Goal: Task Accomplishment & Management: Use online tool/utility

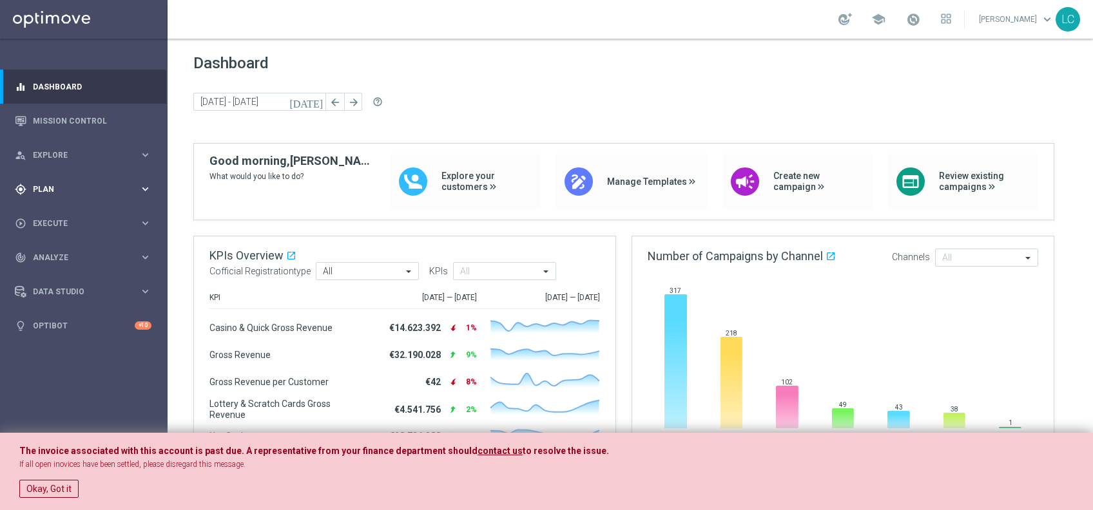
click at [66, 182] on div "gps_fixed Plan keyboard_arrow_right" at bounding box center [83, 189] width 166 height 34
click at [57, 218] on link "Target Groups" at bounding box center [83, 216] width 100 height 10
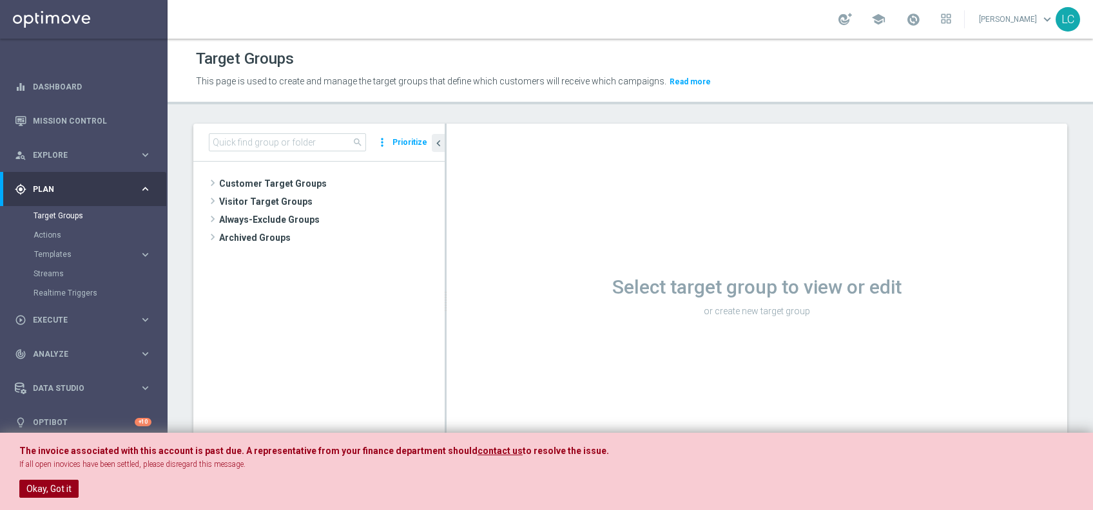
click at [45, 481] on button "Okay, Got it" at bounding box center [48, 489] width 59 height 18
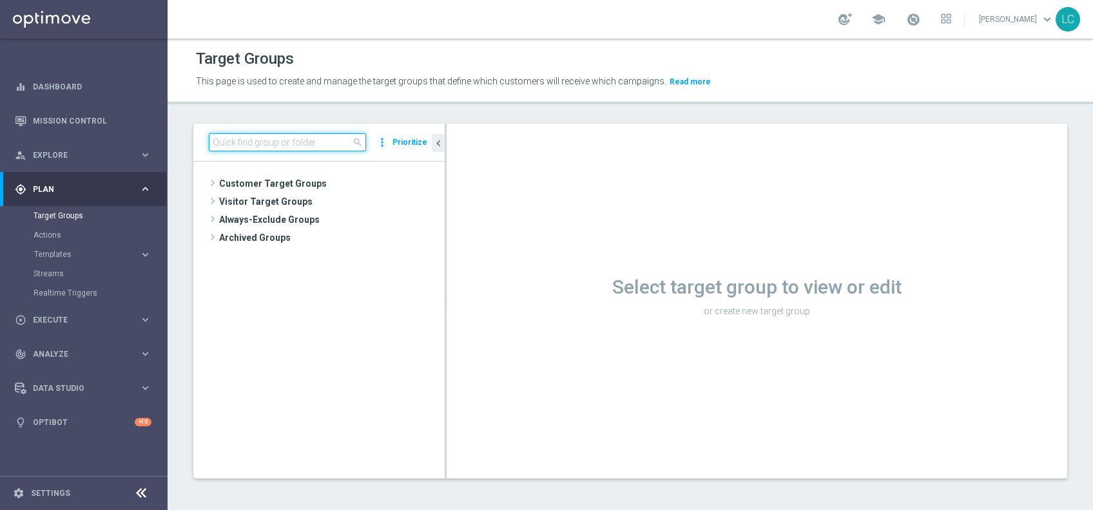
click at [269, 139] on input at bounding box center [287, 142] width 157 height 18
paste input "Active BETTING nosaldo GGR > 0 L3M modeH"
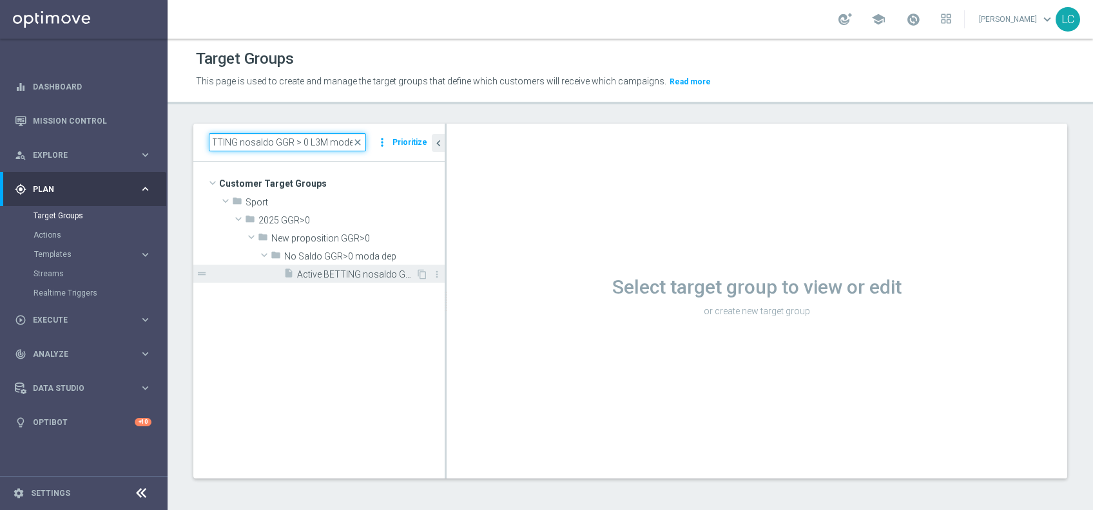
type input "Active BETTING nosaldo GGR > 0 L3M modeH"
click at [318, 273] on span "Active BETTING nosaldo GGR > 0 L3M modeH" at bounding box center [356, 274] width 119 height 11
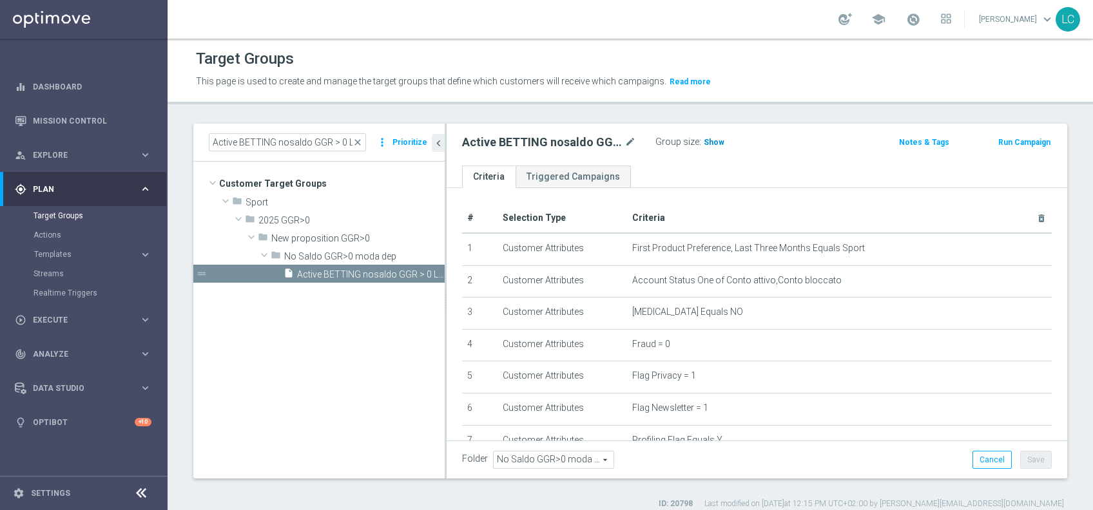
click at [711, 144] on span "Show" at bounding box center [713, 142] width 21 height 9
click at [361, 137] on span "close" at bounding box center [357, 142] width 10 height 10
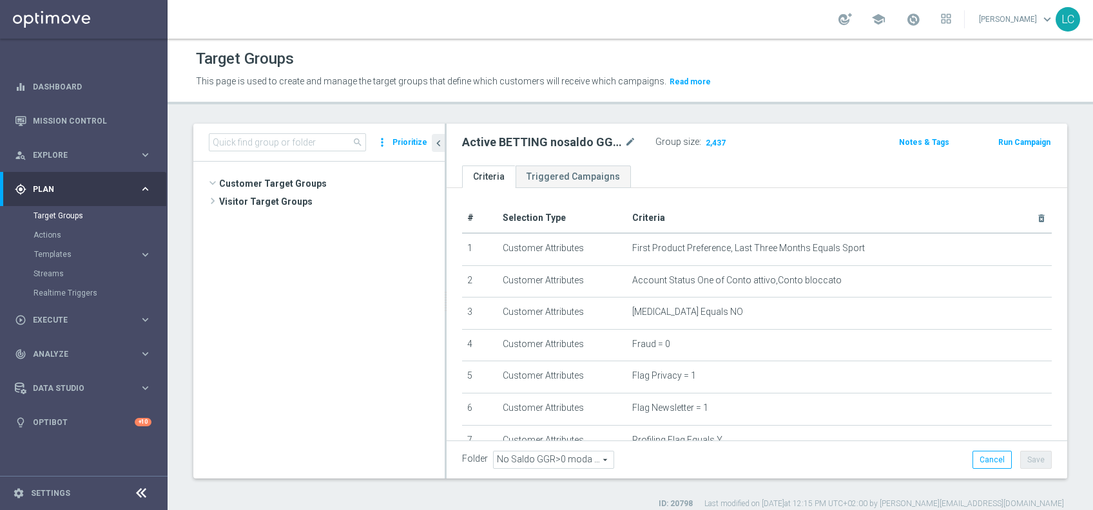
scroll to position [461, 0]
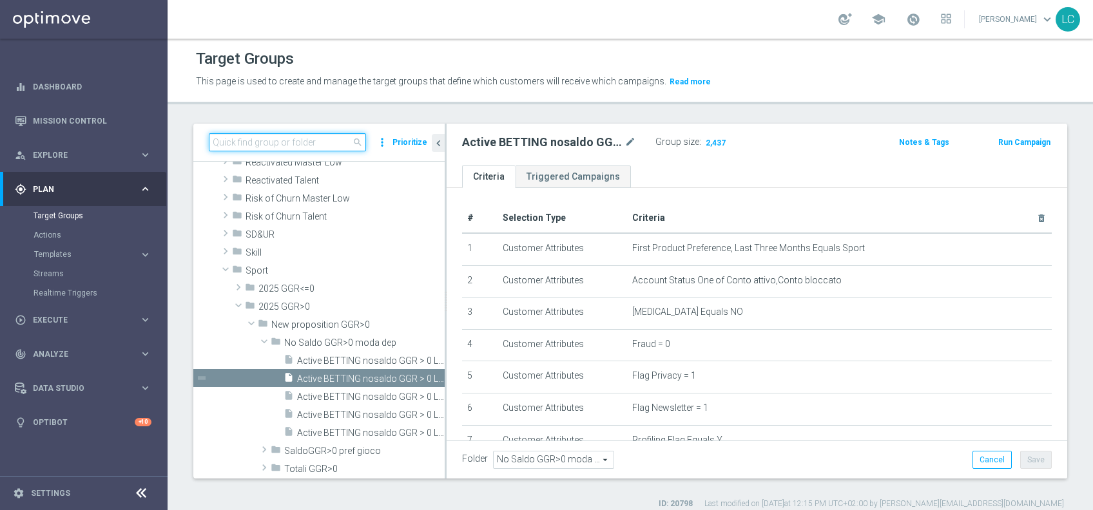
click at [334, 142] on input at bounding box center [287, 142] width 157 height 18
paste input "Active BETTING nosaldo GGR > 0 L3M modeM"
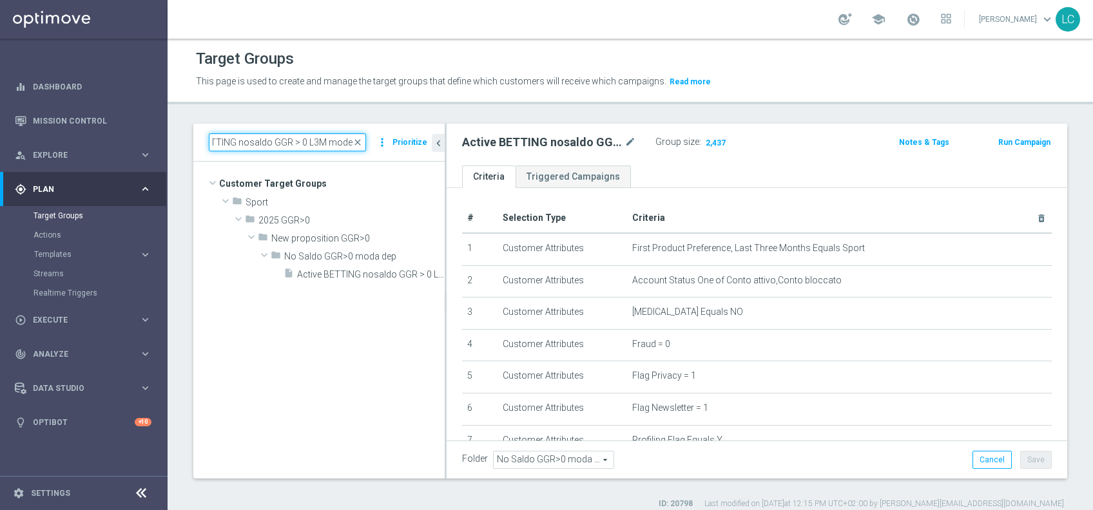
scroll to position [0, 0]
type input "Active BETTING nosaldo GGR > 0 L3M modeM"
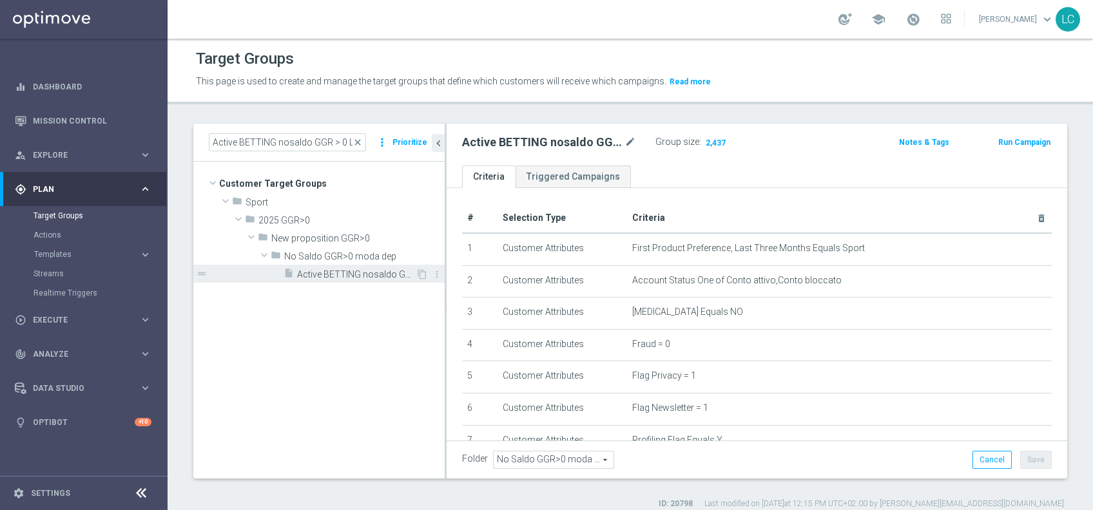
click at [336, 271] on span "Active BETTING nosaldo GGR > 0 L3M modeM" at bounding box center [356, 274] width 119 height 11
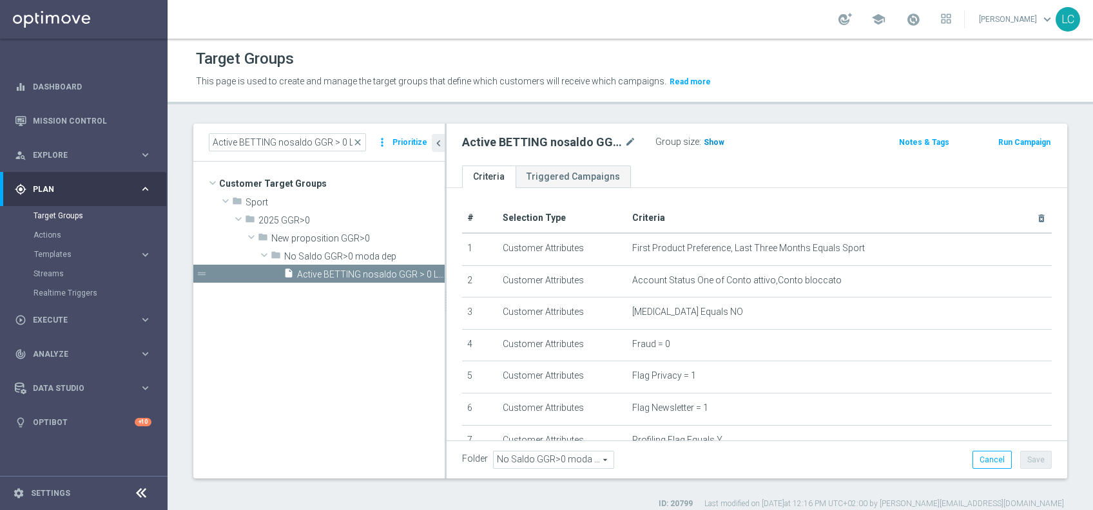
click at [709, 140] on span "Show" at bounding box center [713, 142] width 21 height 9
click at [361, 141] on span "close" at bounding box center [357, 142] width 10 height 10
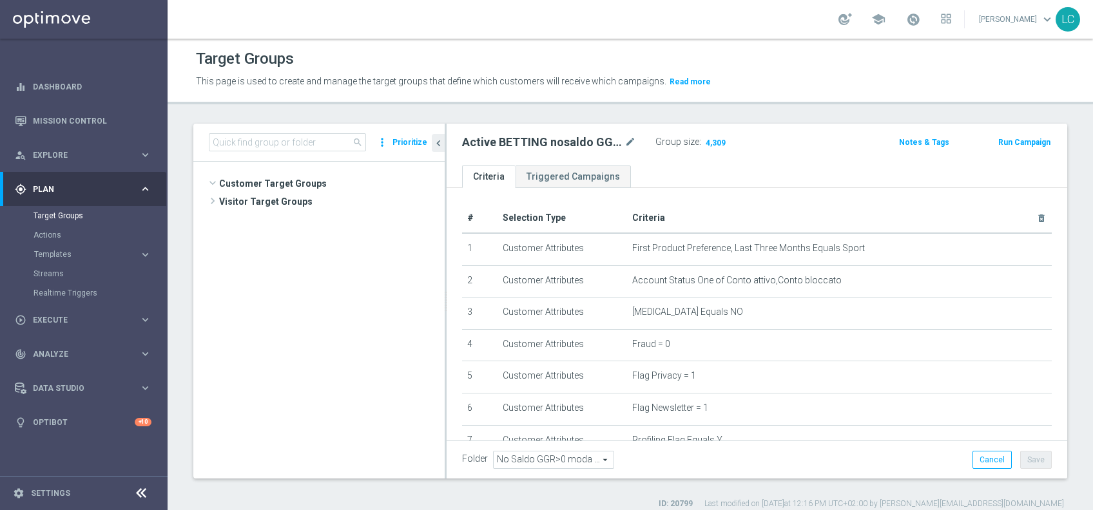
scroll to position [495, 0]
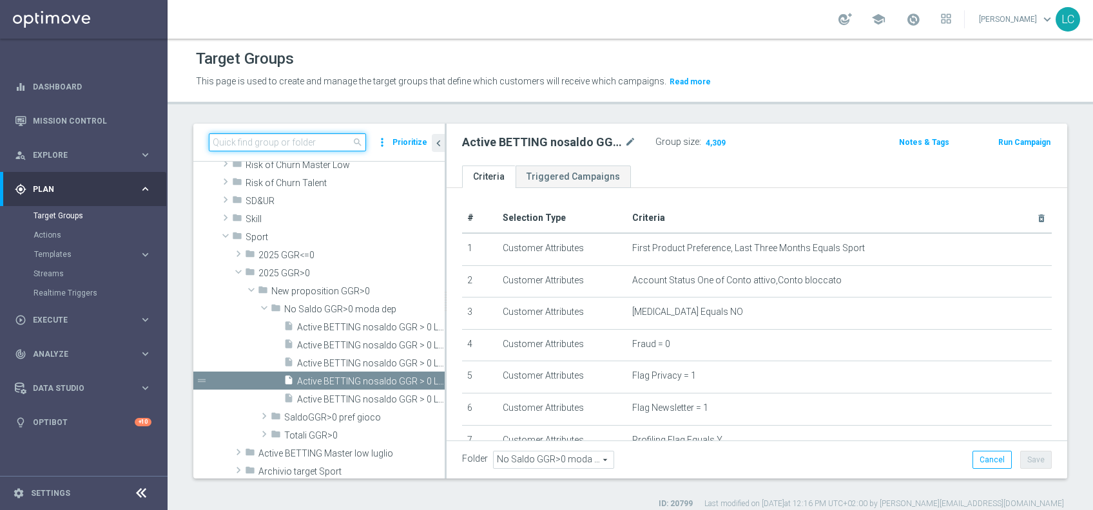
click at [318, 142] on input at bounding box center [287, 142] width 157 height 18
paste input "Active BETTING nosaldo GGR > 0 L3M modeL"
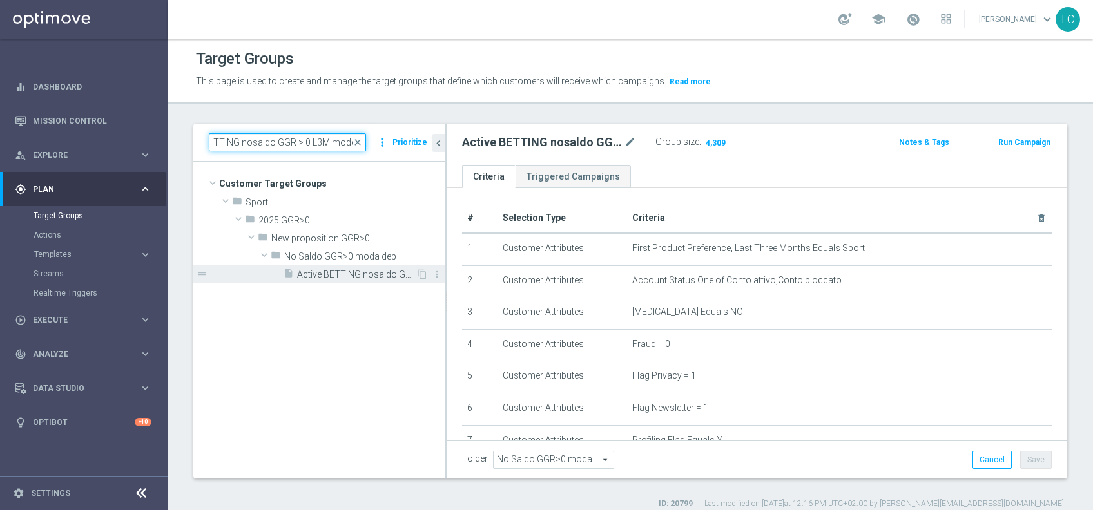
type input "Active BETTING nosaldo GGR > 0 L3M modeL"
click at [332, 271] on span "Active BETTING nosaldo GGR > 0 L3M modeL" at bounding box center [356, 274] width 119 height 11
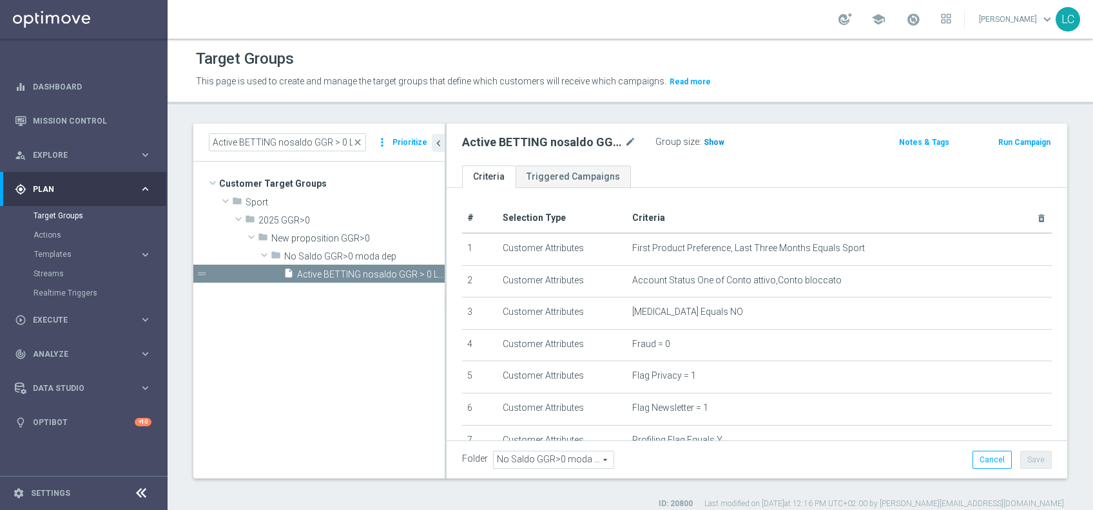
click at [706, 144] on span "Show" at bounding box center [713, 142] width 21 height 9
click at [361, 142] on span "close" at bounding box center [357, 142] width 10 height 10
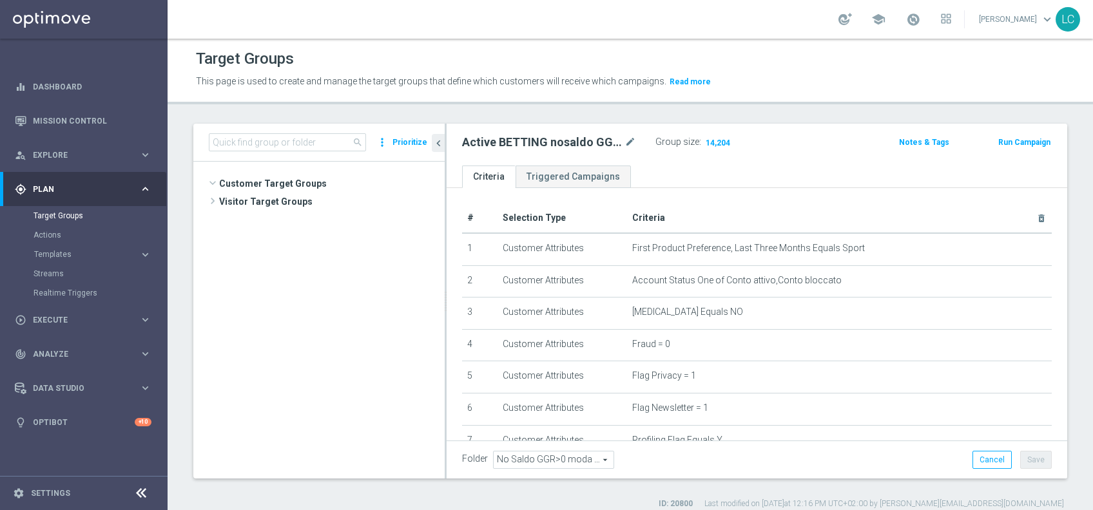
scroll to position [478, 0]
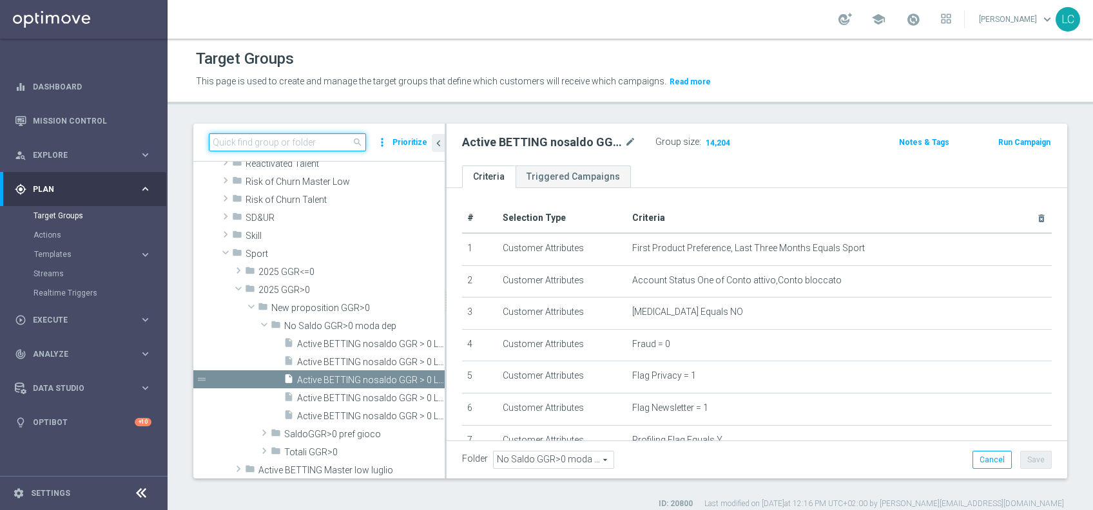
click at [327, 146] on input at bounding box center [287, 142] width 157 height 18
paste input "Active BETTING nosaldo GGR > 0 L3M NODEPL3M"
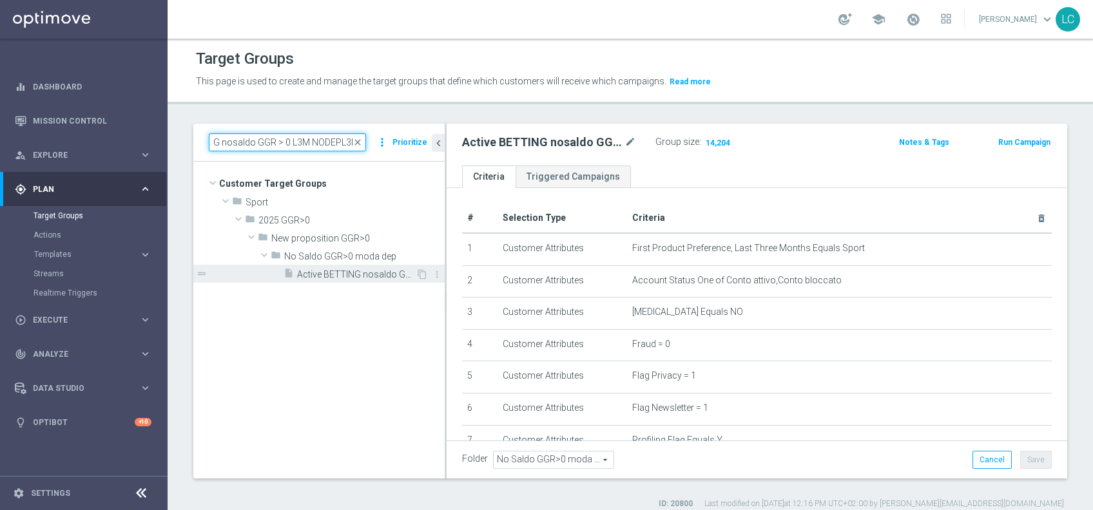
type input "Active BETTING nosaldo GGR > 0 L3M NODEPL3M"
click at [323, 269] on span "Active BETTING nosaldo GGR > 0 L3M NODEPL3M" at bounding box center [356, 274] width 119 height 11
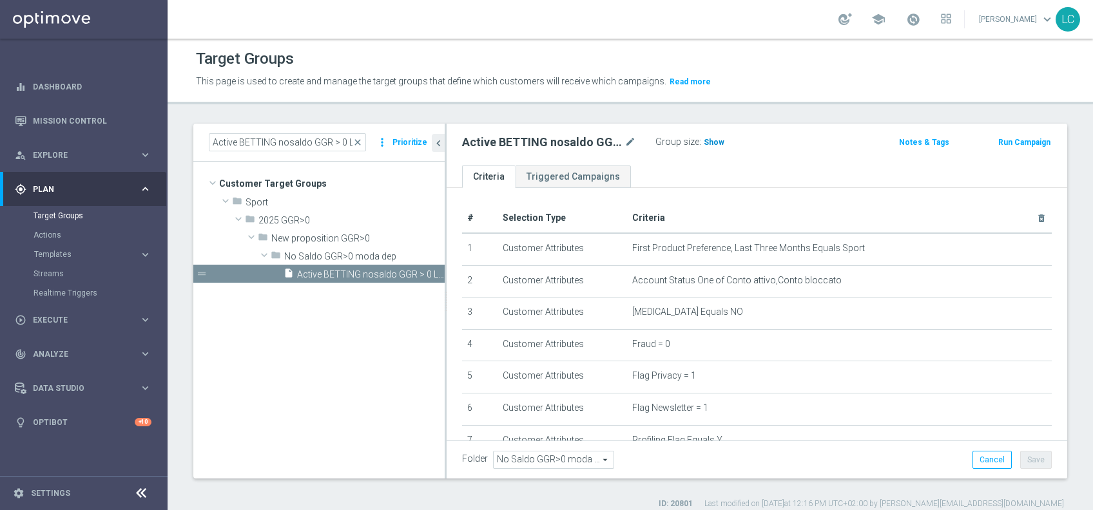
click at [710, 142] on span "Show" at bounding box center [713, 142] width 21 height 9
click at [359, 139] on span "close" at bounding box center [357, 142] width 10 height 10
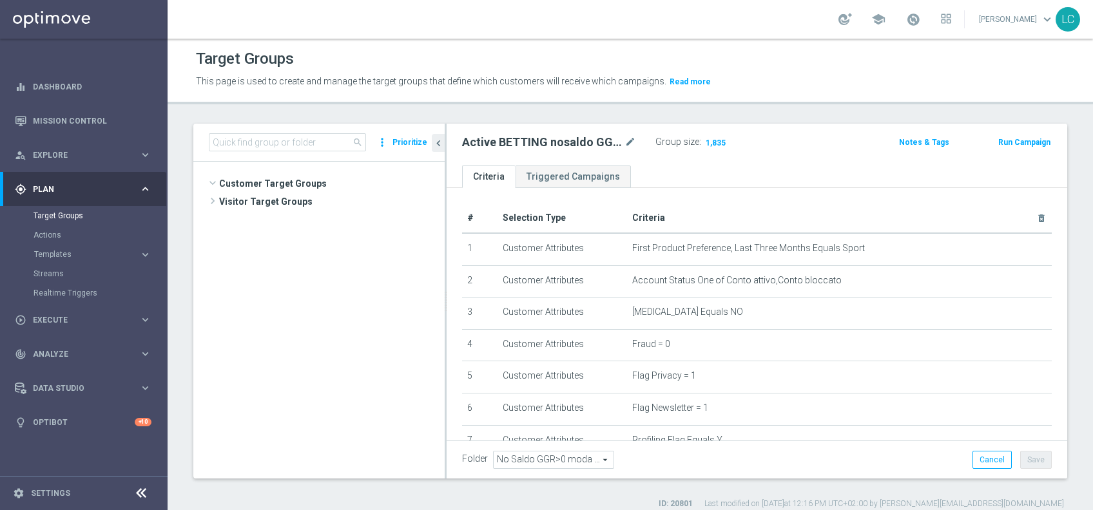
scroll to position [511, 0]
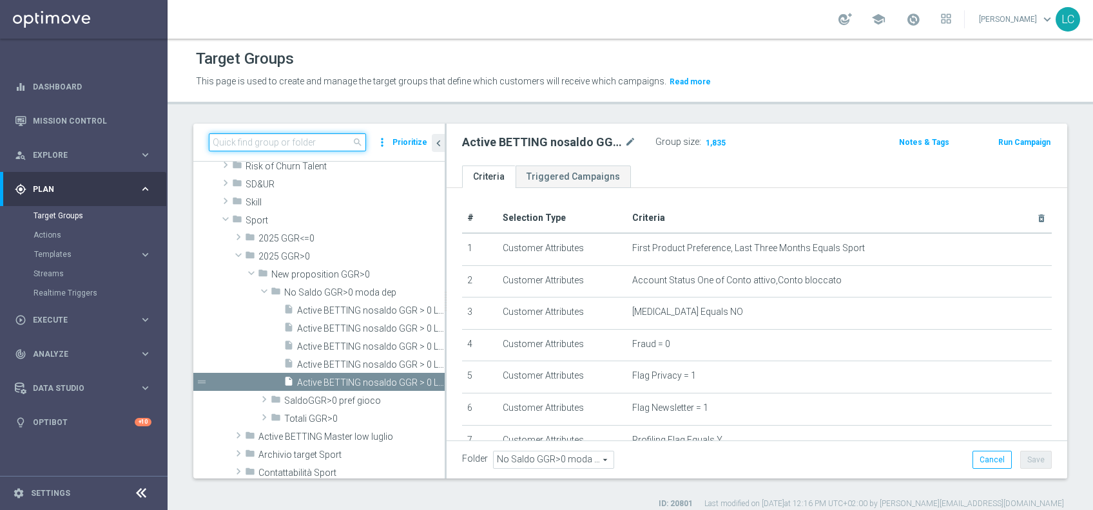
click at [339, 138] on input at bounding box center [287, 142] width 157 height 18
paste input "Active BETTING saldo GGR > 0 L3M BALANCER/STRATEGIST"
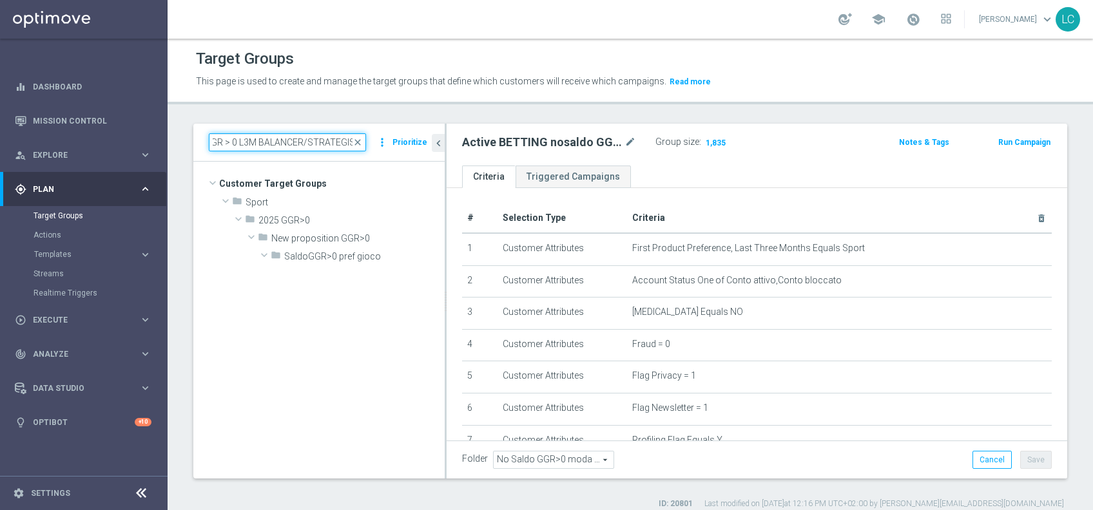
scroll to position [0, 0]
type input "Active BETTING saldo GGR > 0 L3M BALANCER/STRATEGIST"
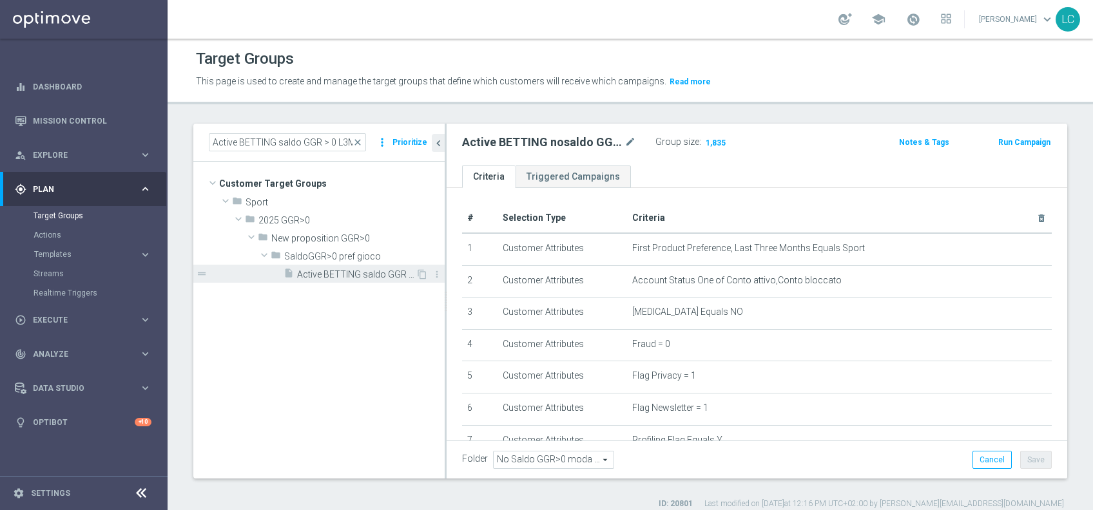
click at [359, 274] on span "Active BETTING saldo GGR > 0 L3M BALANCER/STRATEGIST" at bounding box center [356, 274] width 119 height 11
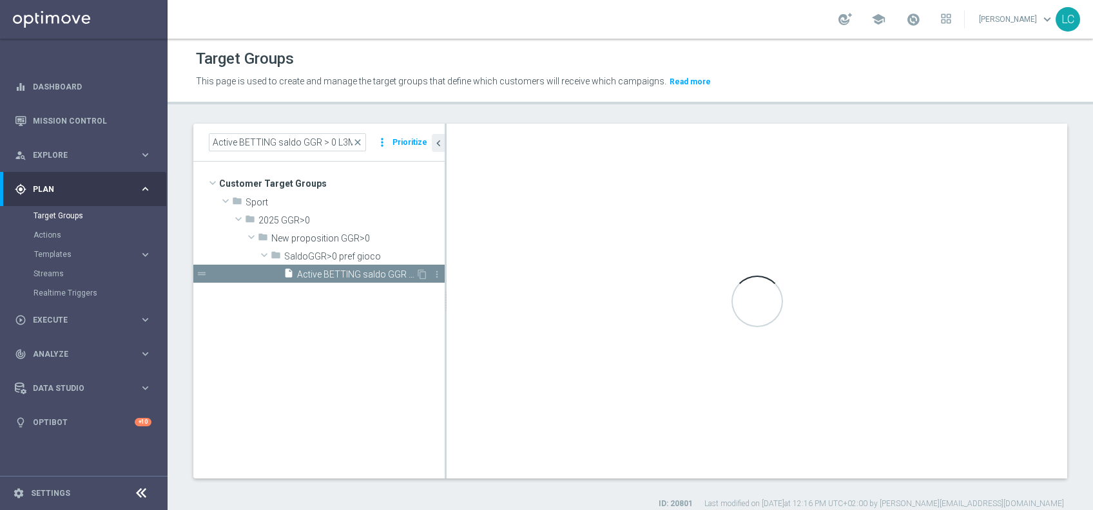
type input "SaldoGGR>0 pref gioco"
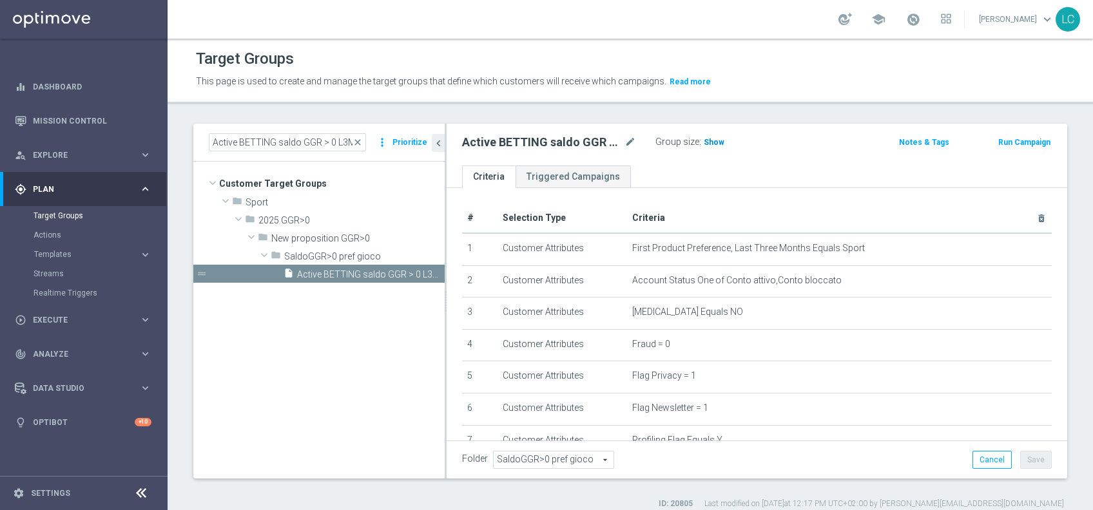
click at [703, 143] on span "Show" at bounding box center [713, 142] width 21 height 9
click at [653, 190] on div "# Selection Type Criteria delete_forever 1 Customer Attributes First Product Pr…" at bounding box center [756, 508] width 620 height 640
click at [361, 140] on span "close" at bounding box center [357, 142] width 10 height 10
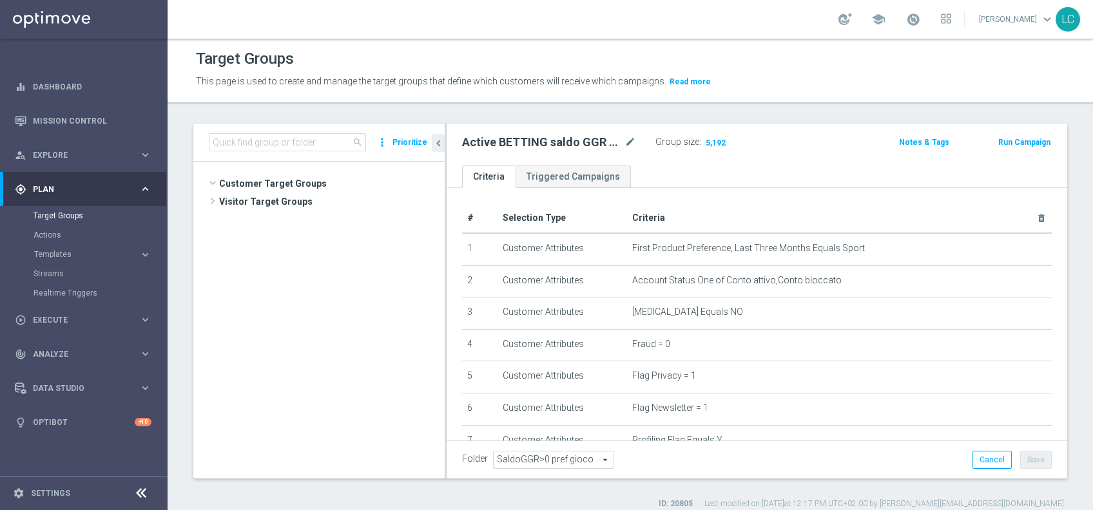
scroll to position [578, 0]
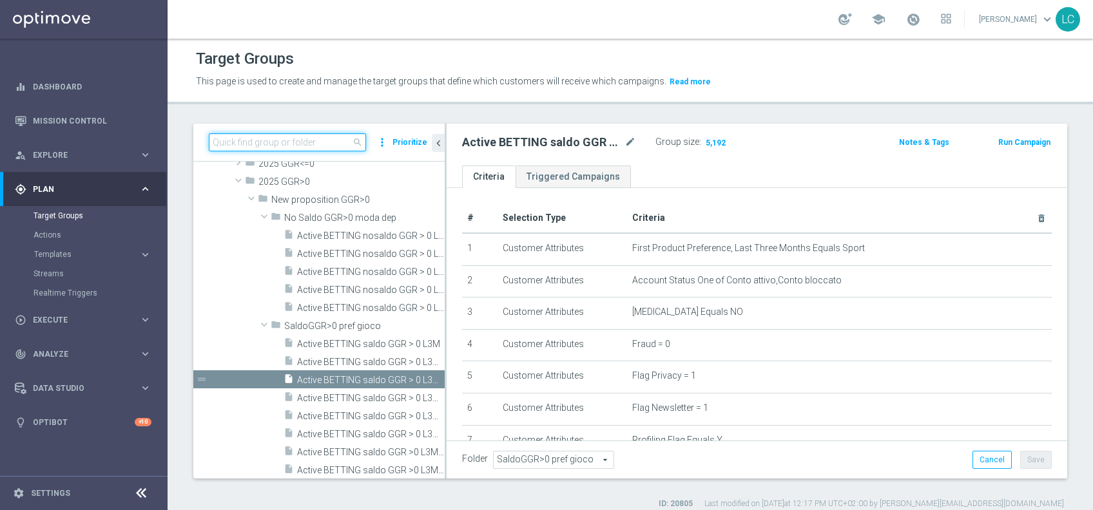
click at [335, 135] on input at bounding box center [287, 142] width 157 height 18
paste input "Active BETTING saldo GGR > 0 L3M OPTIMIZER/MAXIMIZER"
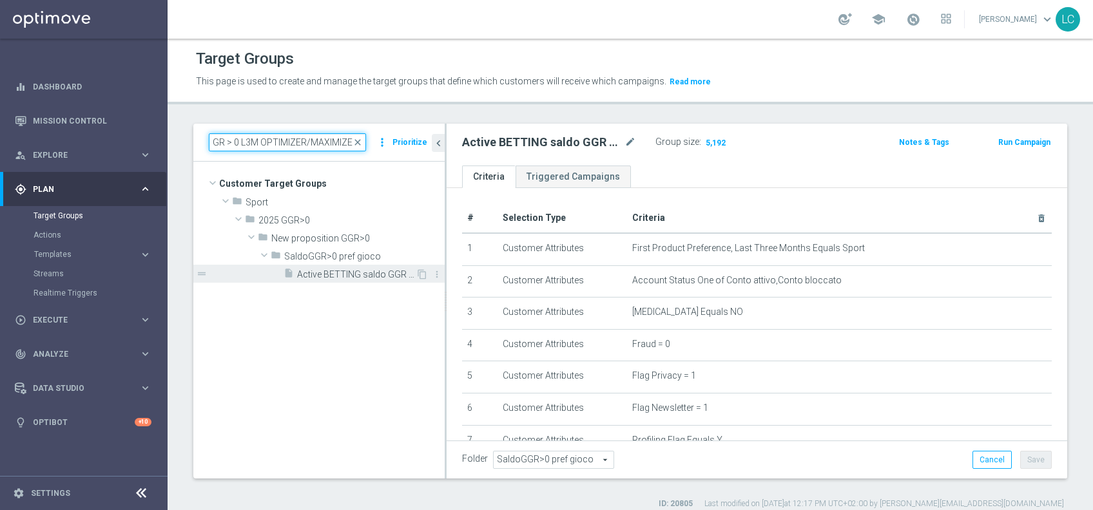
type input "Active BETTING saldo GGR > 0 L3M OPTIMIZER/MAXIMIZER"
click at [360, 273] on span "Active BETTING saldo GGR > 0 L3M OPTIMIZER/MAXIMIZER" at bounding box center [356, 274] width 119 height 11
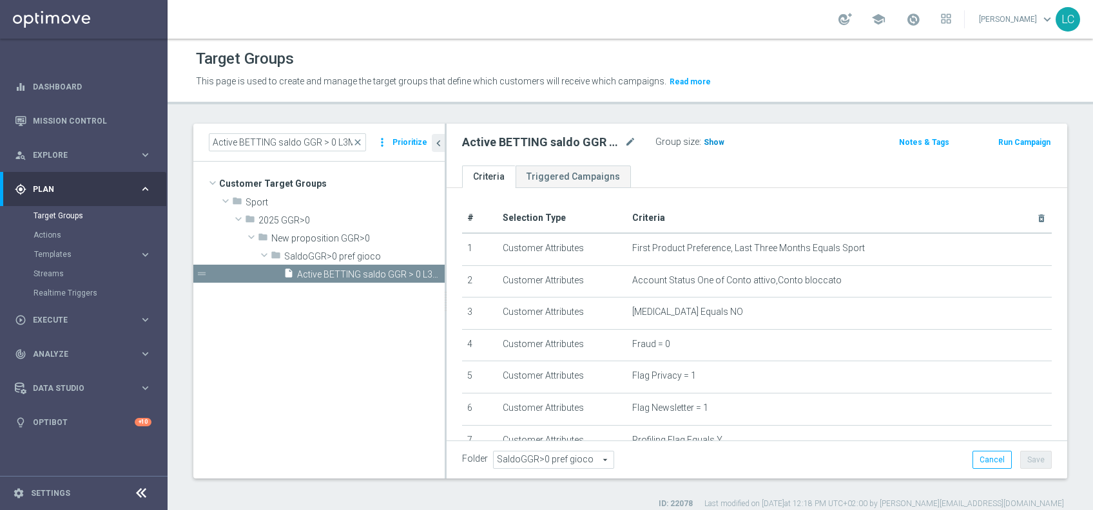
click at [704, 144] on span "Show" at bounding box center [713, 142] width 21 height 9
click at [363, 143] on span "close" at bounding box center [357, 142] width 10 height 10
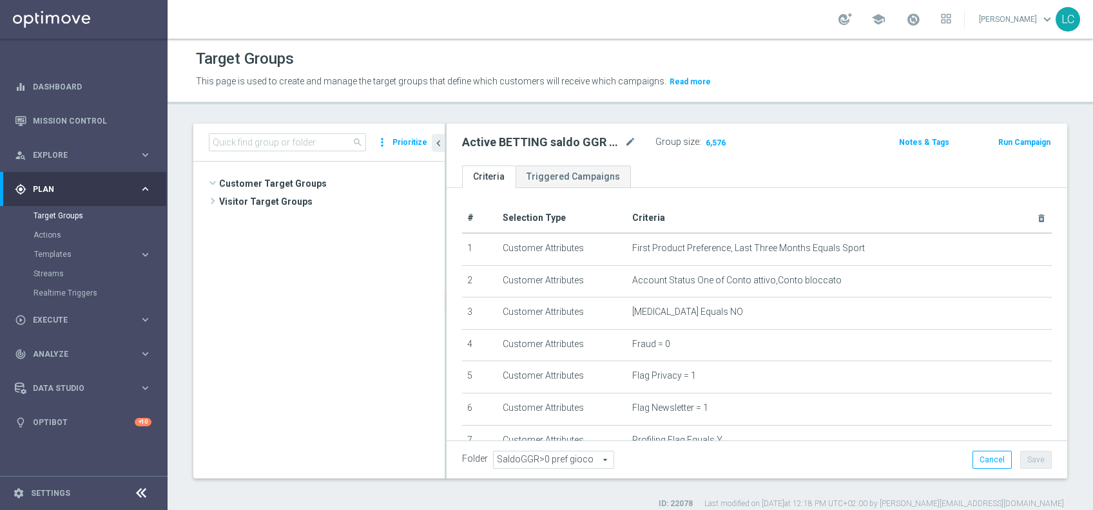
scroll to position [629, 0]
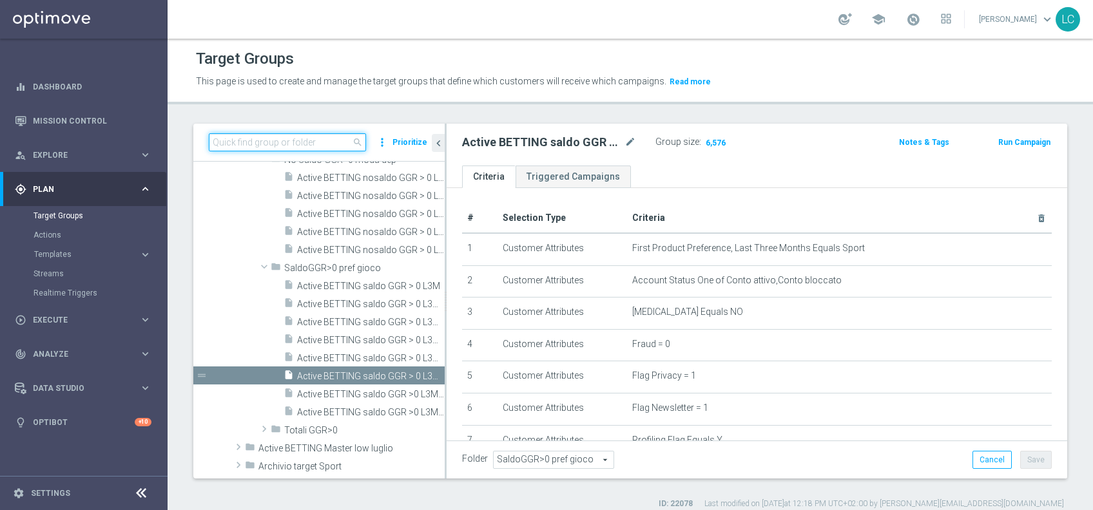
click at [303, 149] on input at bounding box center [287, 142] width 157 height 18
paste input "Active Betting no nwl GGR nb > 0 saldo"
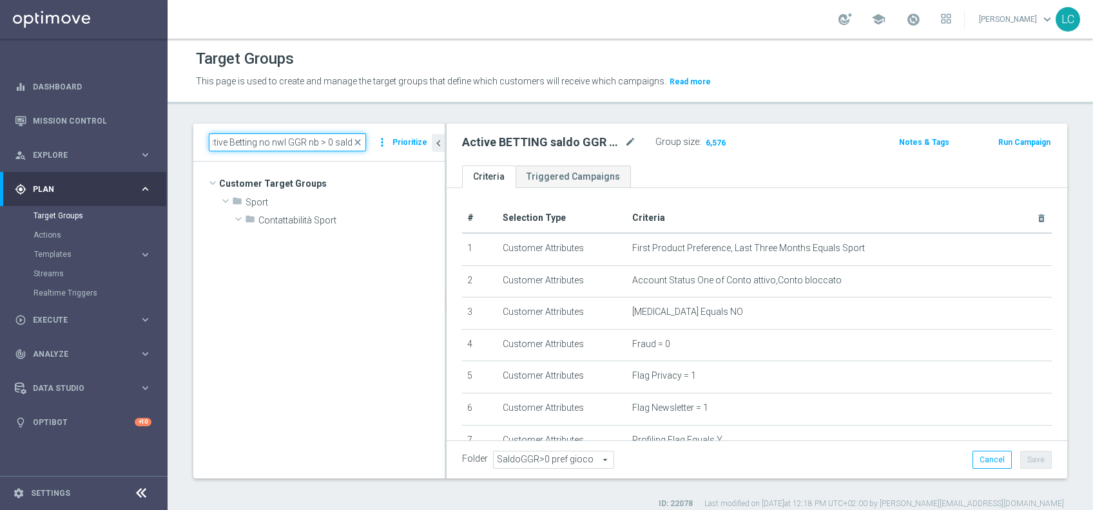
scroll to position [0, 0]
type input "Active Betting no nwl GGR nb > 0 saldo"
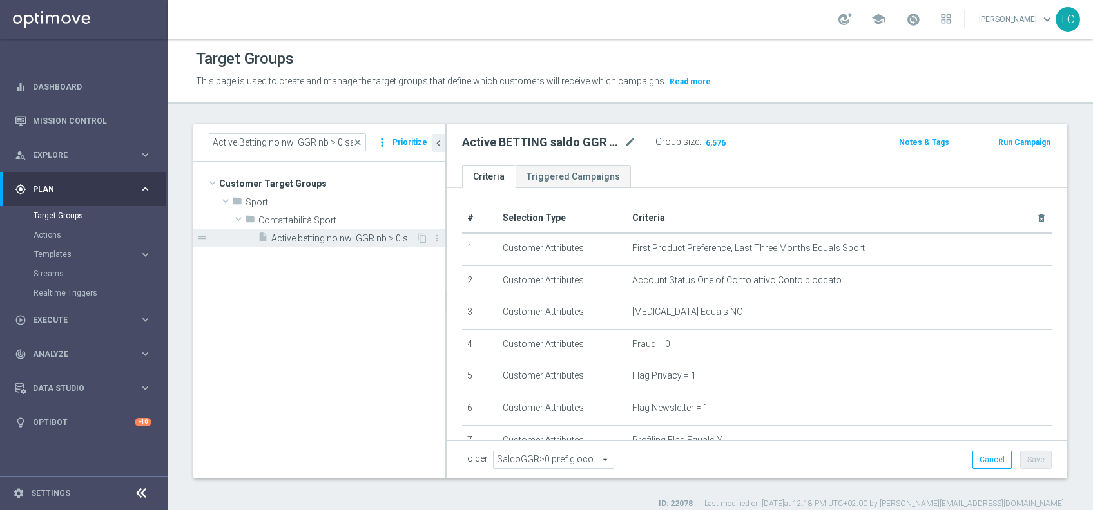
click at [381, 240] on span "Active betting no nwl GGR nb > 0 saldo" at bounding box center [343, 238] width 144 height 11
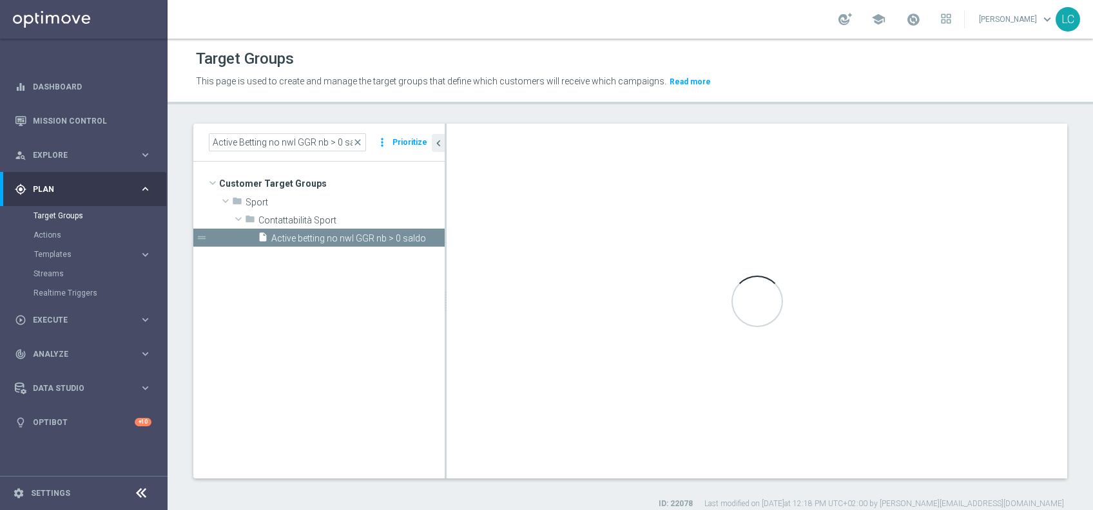
type input "Contattabilità Sport"
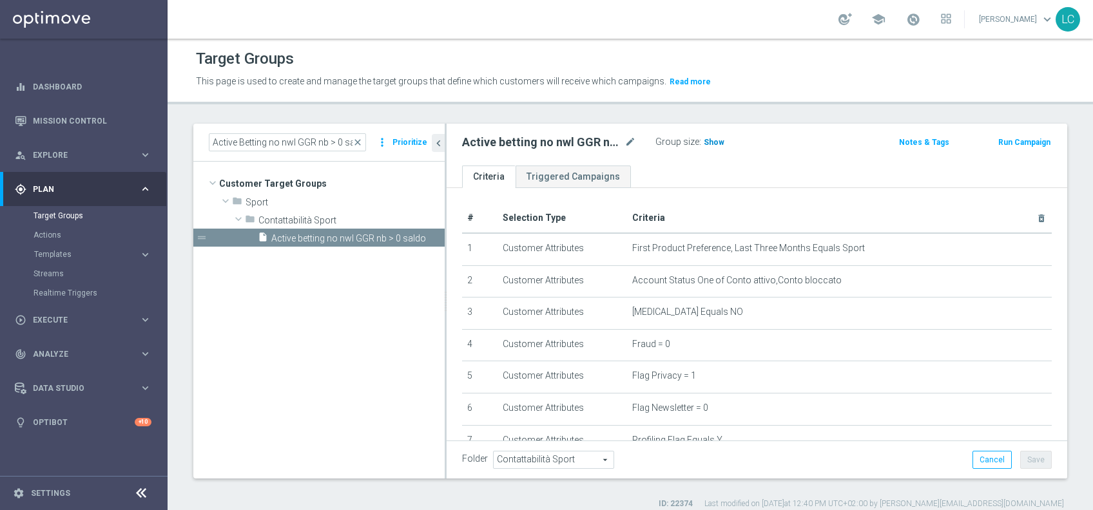
click at [707, 143] on span "Show" at bounding box center [713, 142] width 21 height 9
click at [359, 139] on span "close" at bounding box center [357, 142] width 10 height 10
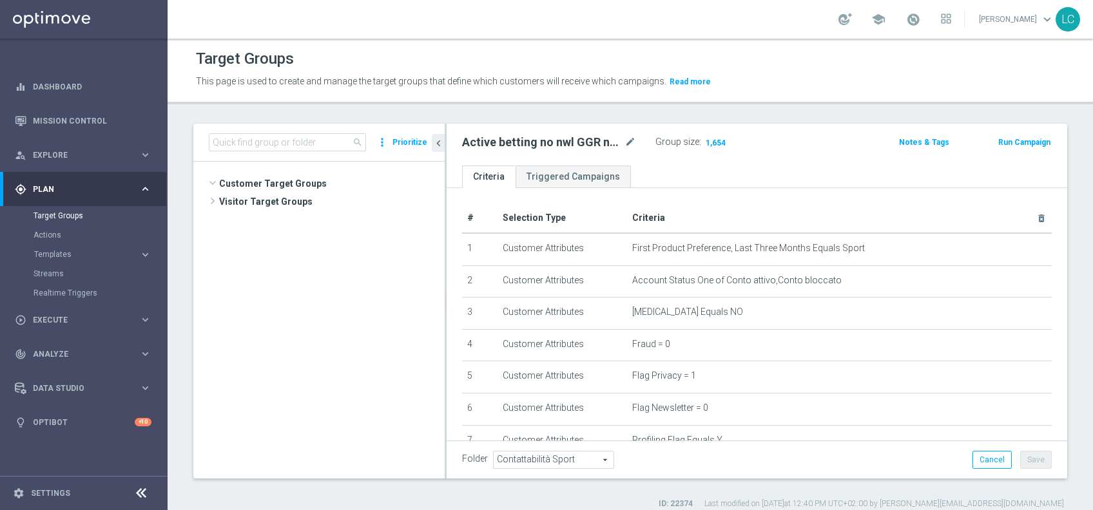
scroll to position [796, 0]
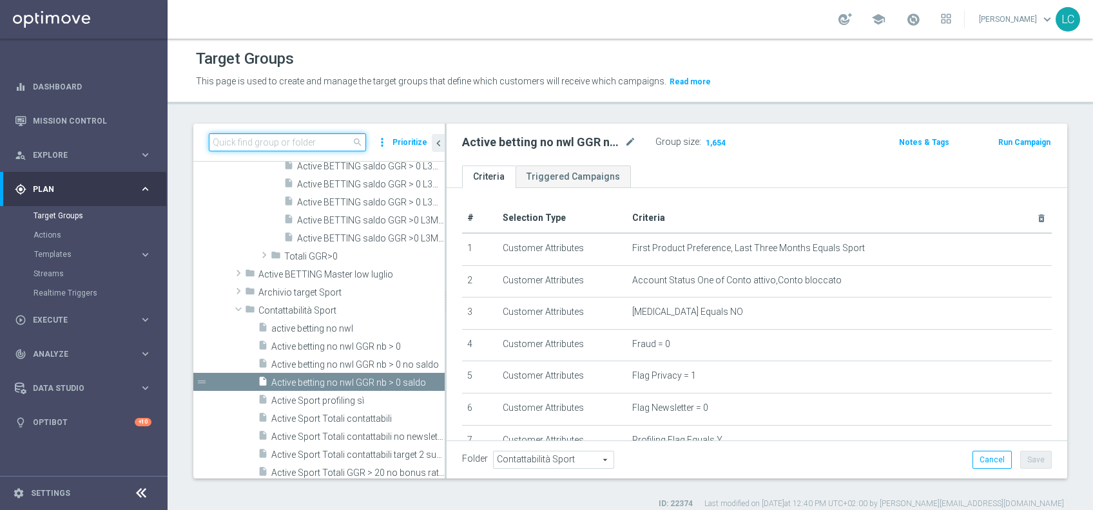
click at [337, 140] on input at bounding box center [287, 142] width 157 height 18
paste input "Active Betting no nwl GGR nb > 0 no saldo"
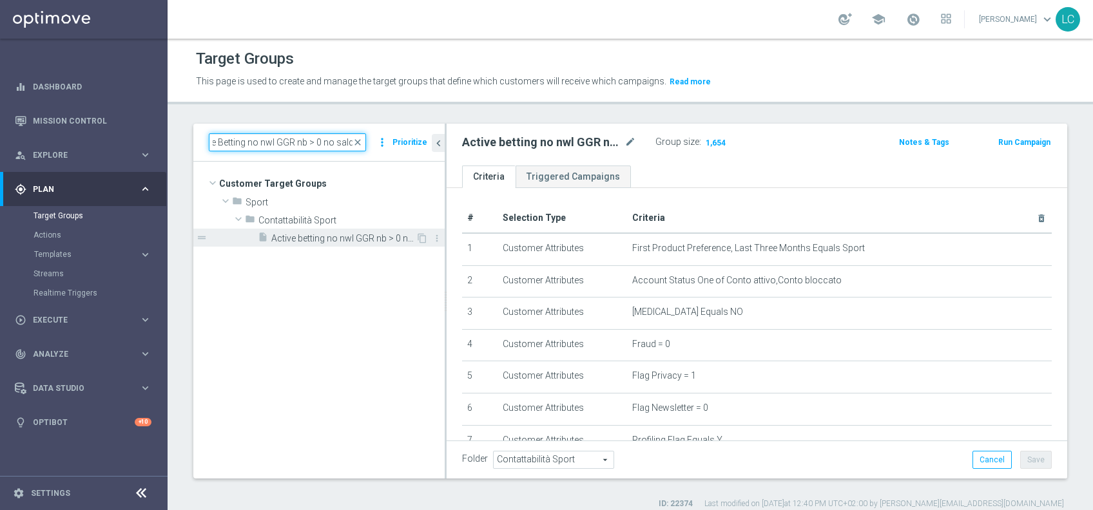
type input "Active Betting no nwl GGR nb > 0 no saldo"
click at [333, 240] on span "Active betting no nwl GGR nb > 0 no saldo" at bounding box center [343, 238] width 144 height 11
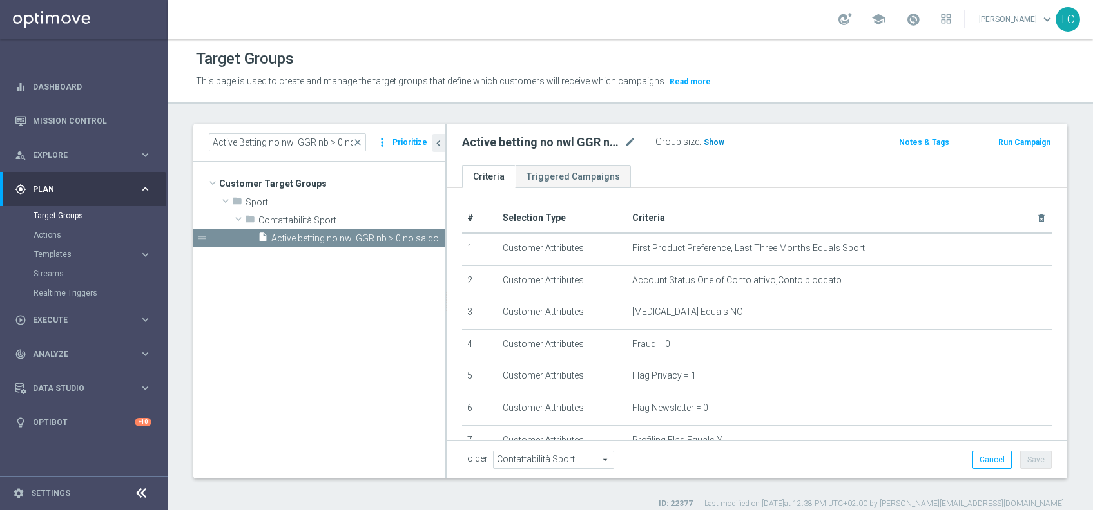
click at [714, 138] on span "Show" at bounding box center [713, 142] width 21 height 9
click at [359, 141] on span "close" at bounding box center [357, 142] width 10 height 10
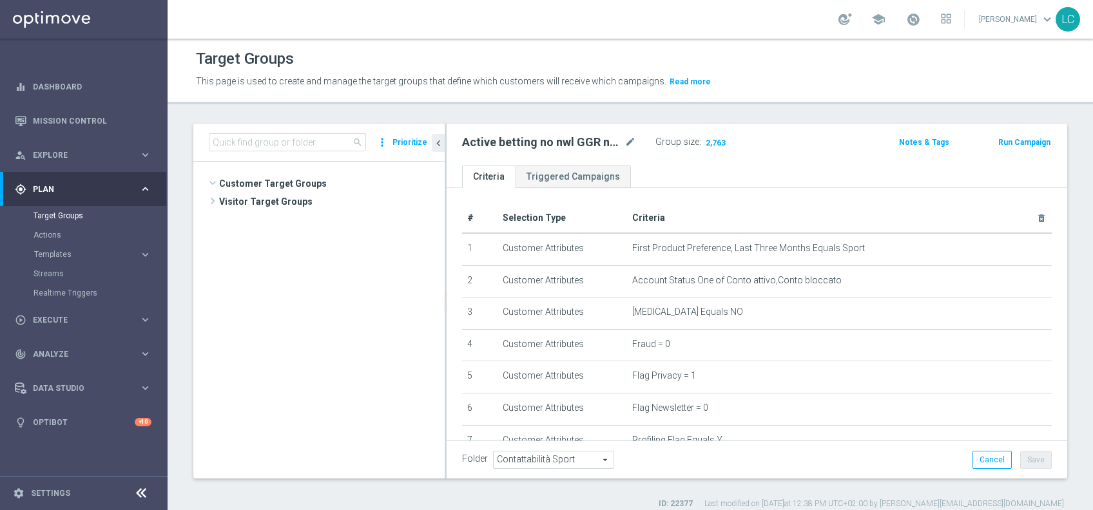
scroll to position [779, 0]
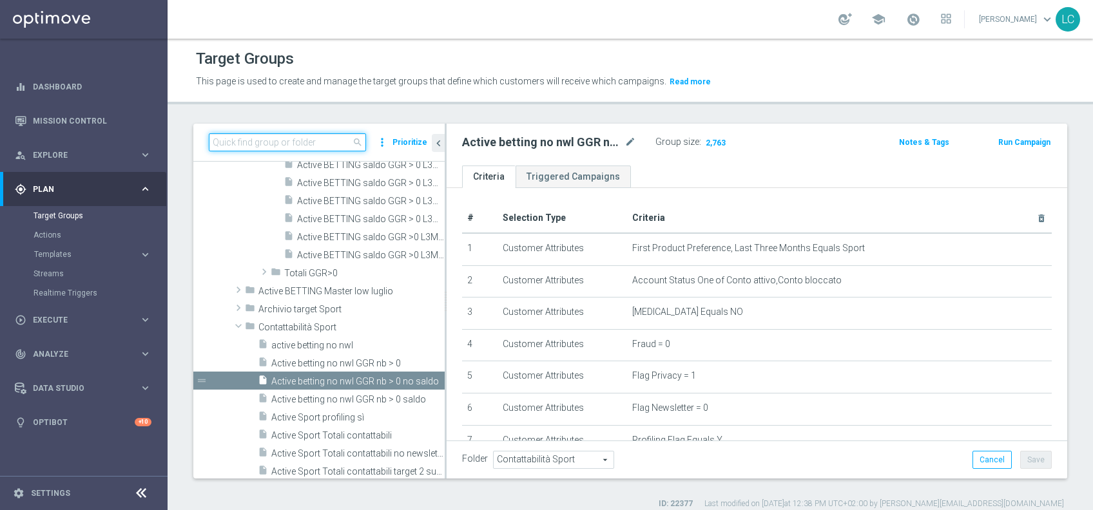
click at [307, 143] on input at bounding box center [287, 142] width 157 height 18
paste input "Active BETTING nosaldo GGR <= 0 TOTALI"
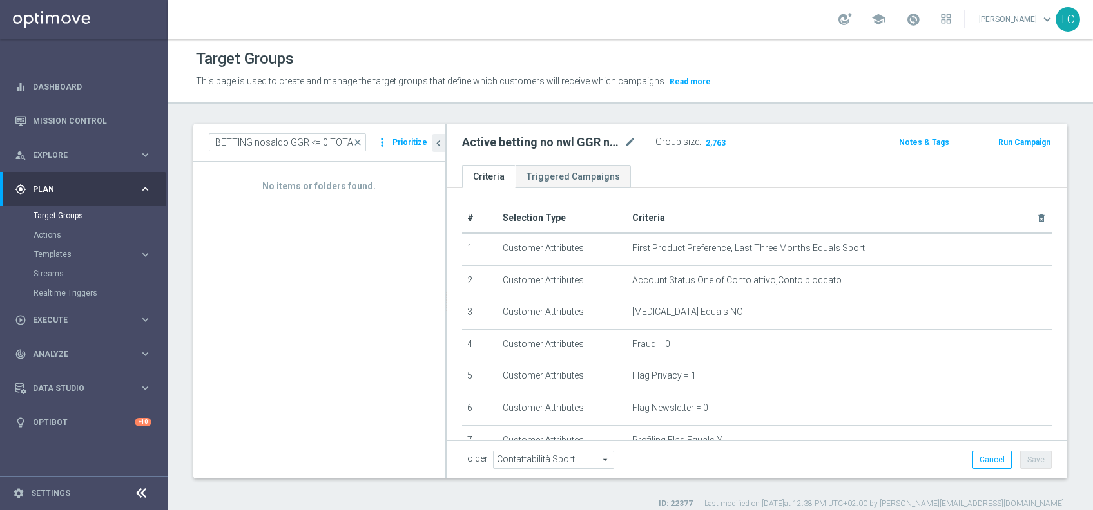
click at [329, 100] on header "Target Groups This page is used to create and manage the target groups that def…" at bounding box center [629, 72] width 925 height 66
click at [337, 141] on input "Active BETTING nosaldo GGR <= 0 TOTALI" at bounding box center [287, 142] width 157 height 18
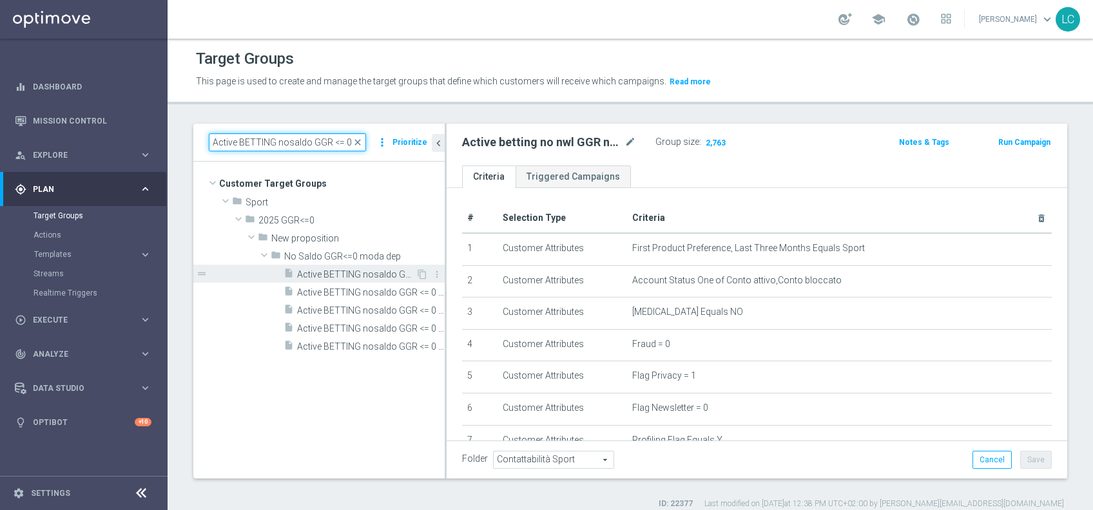
type input "Active BETTING nosaldo GGR <= 0"
click at [374, 269] on span "Active BETTING nosaldo GGR <= 0 L3M" at bounding box center [356, 274] width 119 height 11
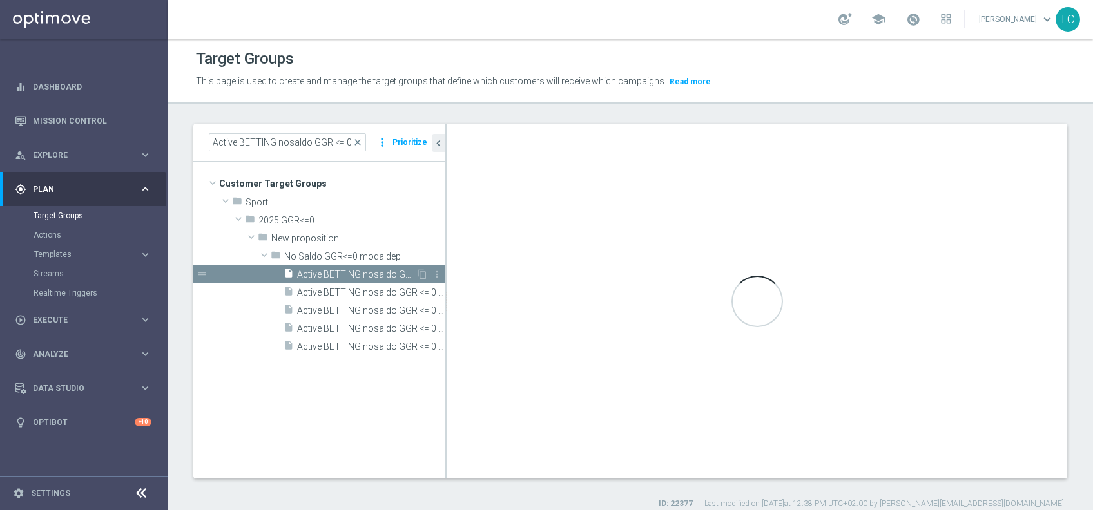
type input "No Saldo GGR<=0 moda dep"
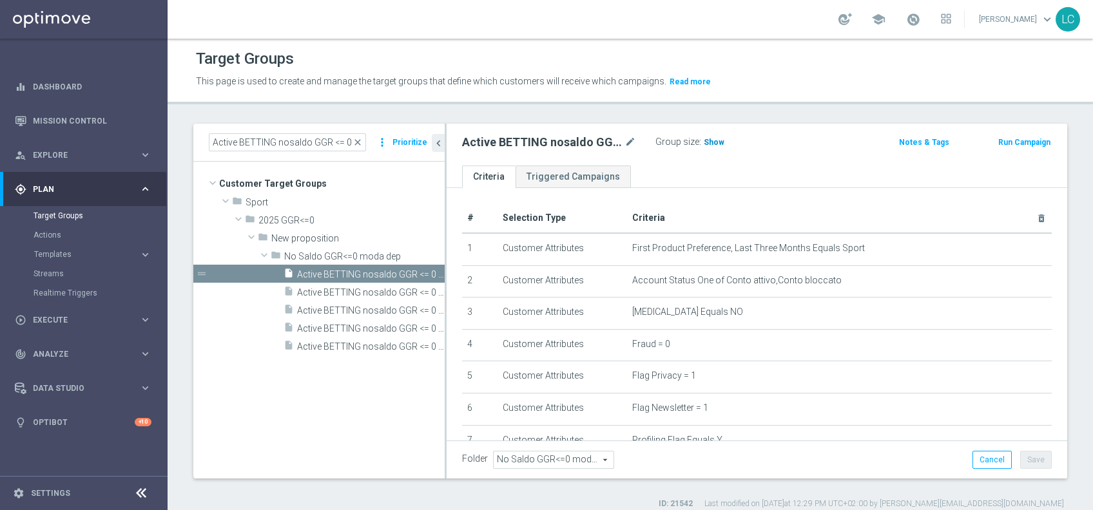
click at [710, 135] on h3 "Show" at bounding box center [713, 142] width 23 height 14
click at [361, 144] on span "close" at bounding box center [357, 142] width 10 height 10
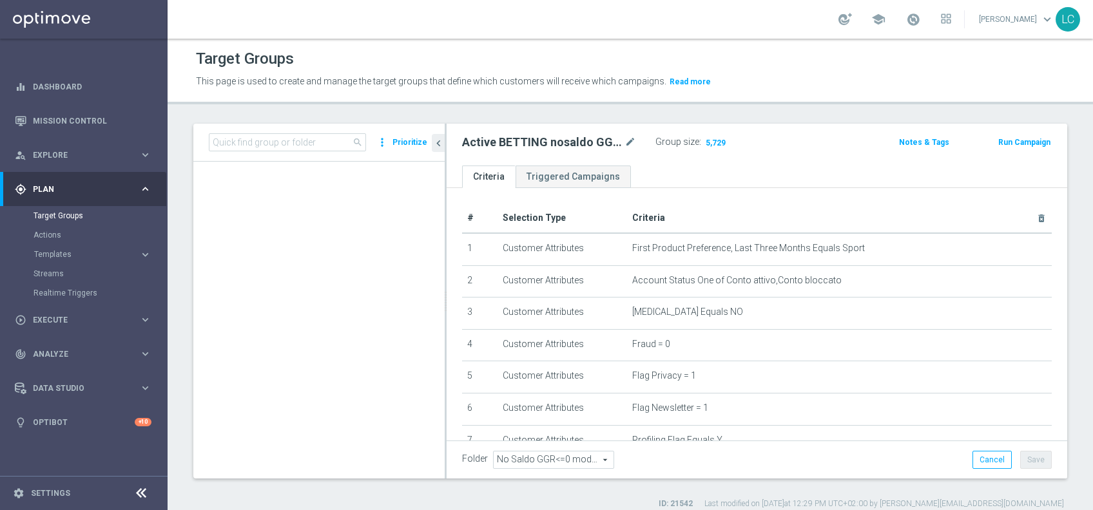
scroll to position [461, 0]
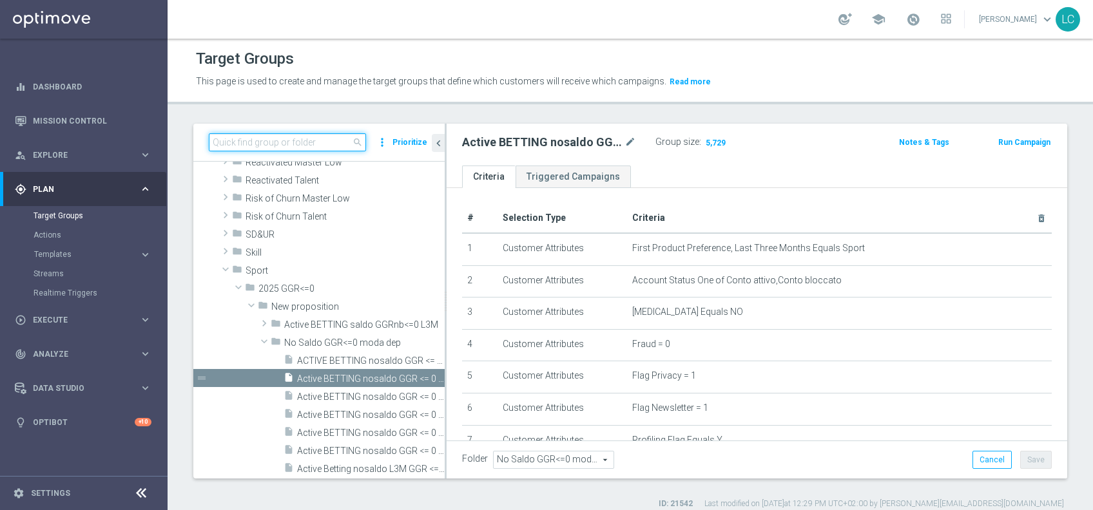
click at [332, 139] on input at bounding box center [287, 142] width 157 height 18
paste input "Active BETTING Master low no saldo GGRnb>0"
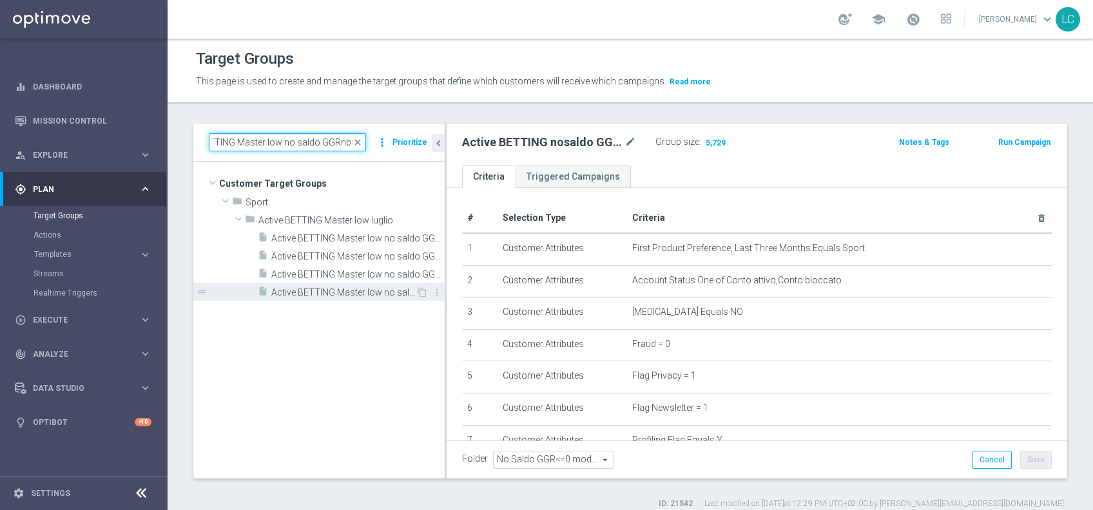
scroll to position [0, 0]
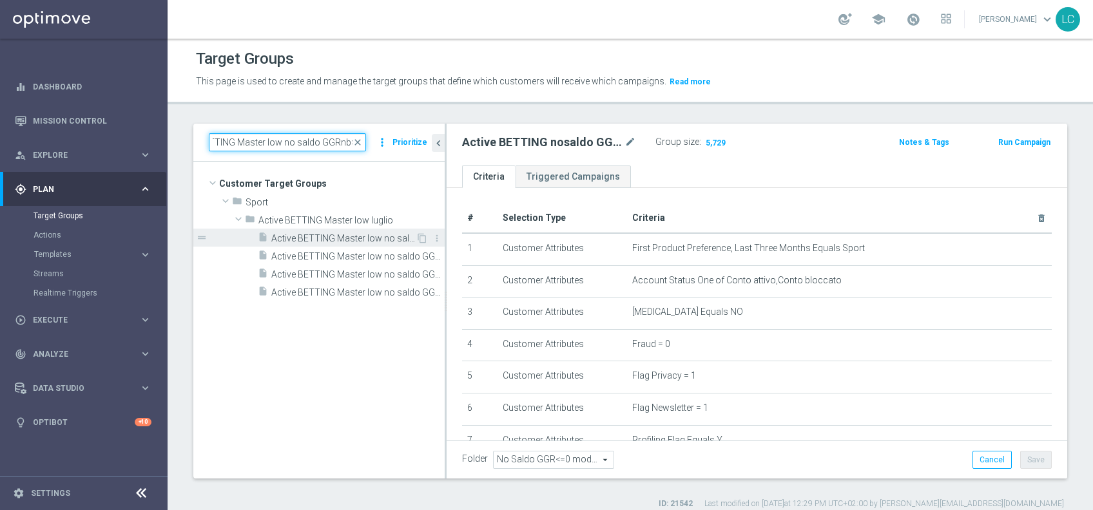
type input "Active BETTING Master low no saldo GGRnb>0"
click at [330, 233] on span "Active BETTING Master low no saldo GGRnb>0" at bounding box center [343, 238] width 144 height 11
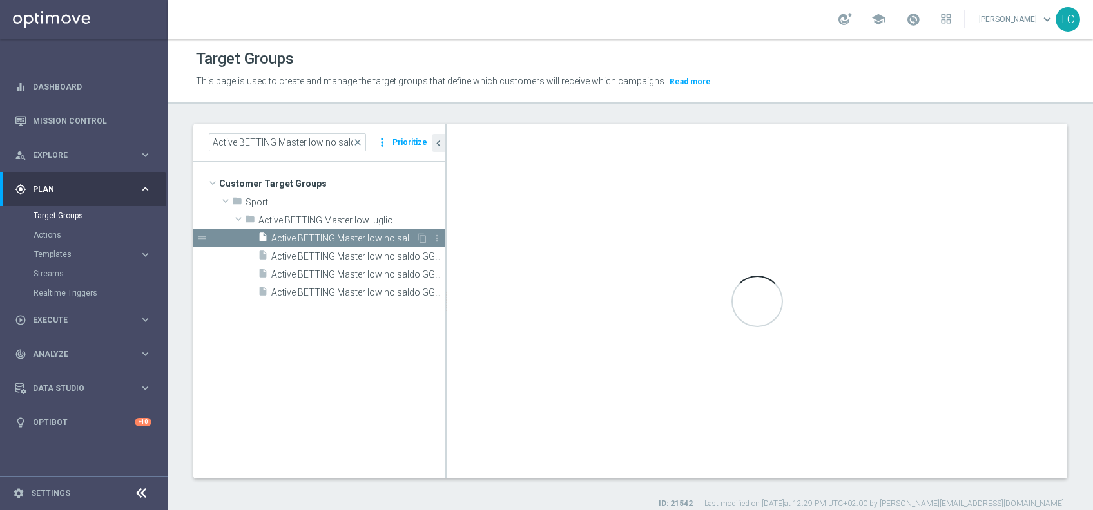
type input "Active BETTING Master low luglio"
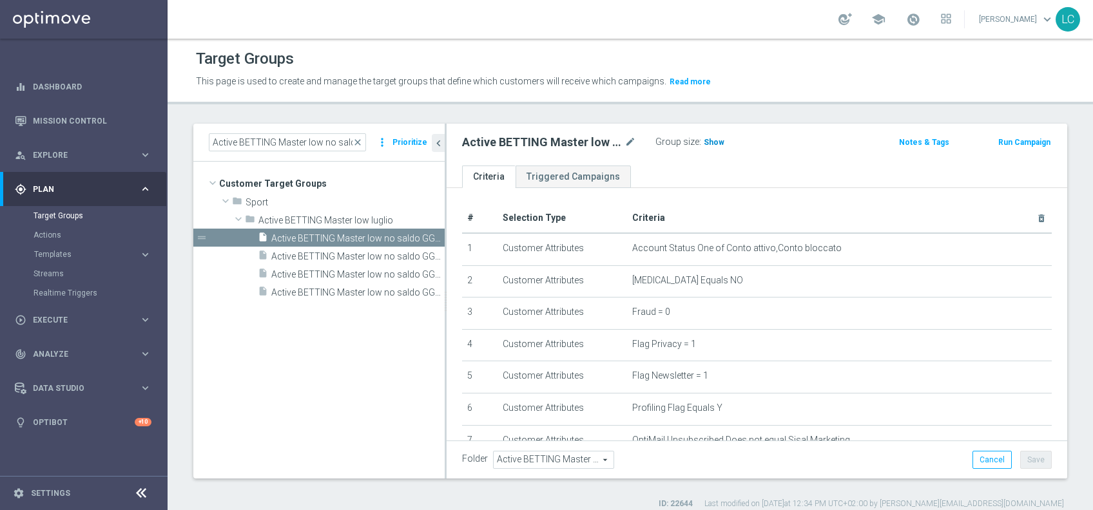
click at [715, 145] on span "Show" at bounding box center [713, 142] width 21 height 9
click at [360, 142] on span "close" at bounding box center [357, 142] width 10 height 10
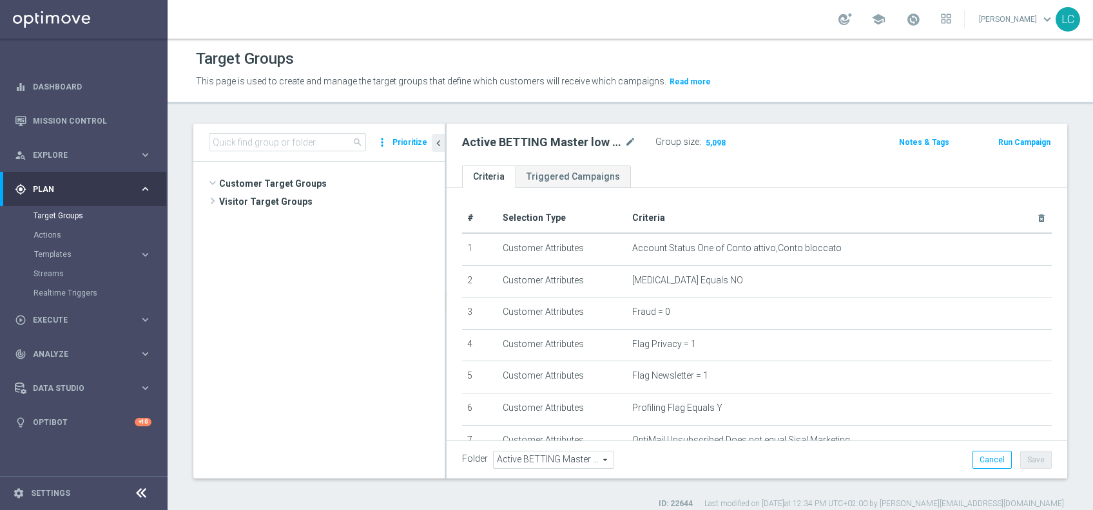
scroll to position [947, 0]
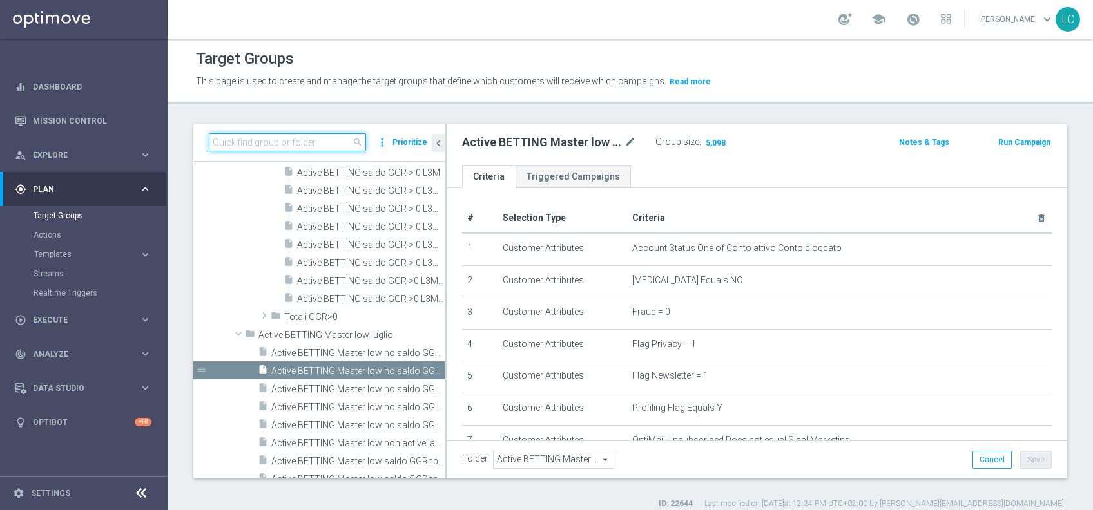
click at [343, 140] on input at bounding box center [287, 142] width 157 height 18
paste input "Active BETTING Master low no saldo GGRnb<=0"
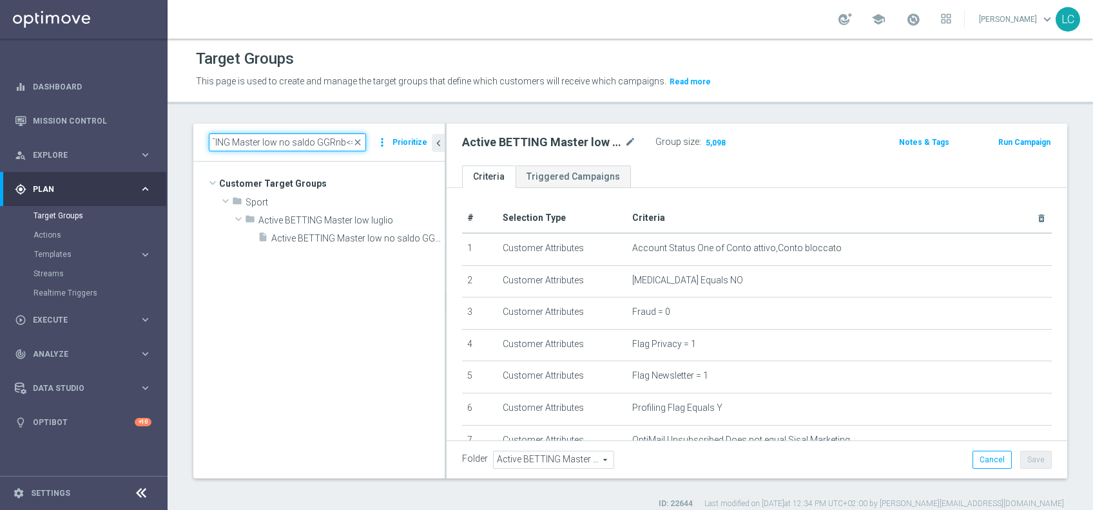
scroll to position [0, 0]
type input "Active BETTING Master low no saldo GGRnb<=0"
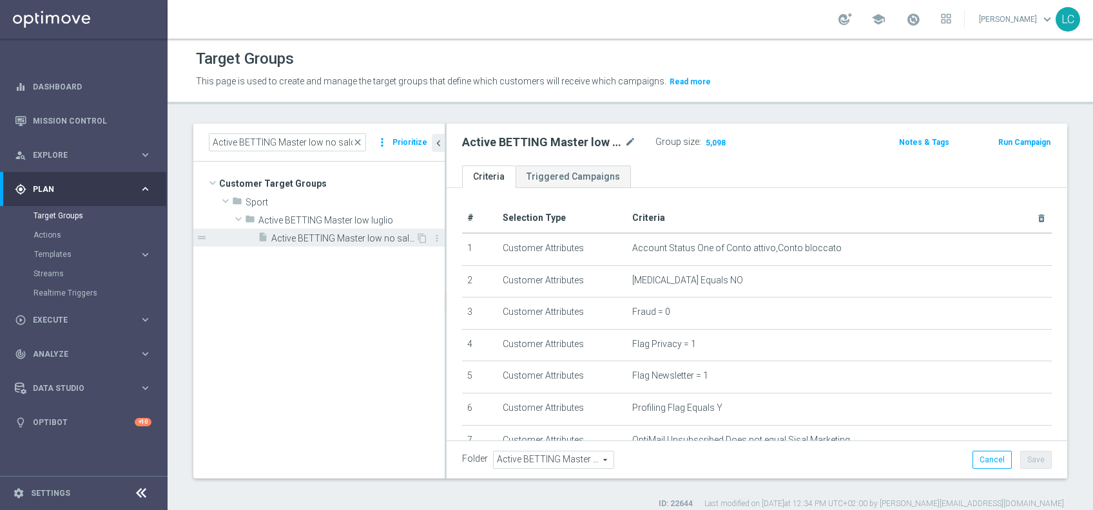
click at [345, 236] on span "Active BETTING Master low no saldo GGRnb<=0" at bounding box center [343, 238] width 144 height 11
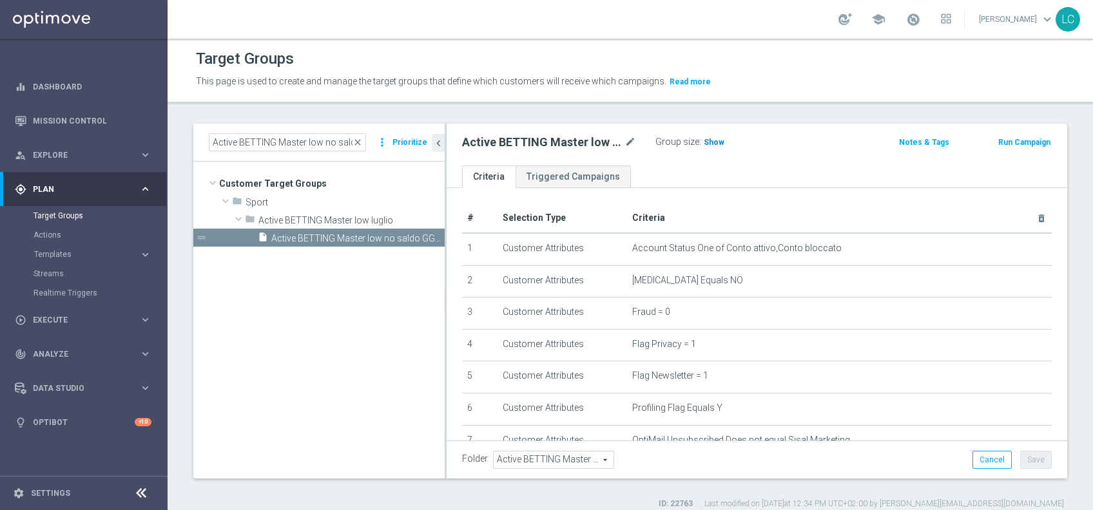
click at [715, 139] on span "Show" at bounding box center [713, 142] width 21 height 9
click at [357, 142] on span "close" at bounding box center [357, 142] width 10 height 10
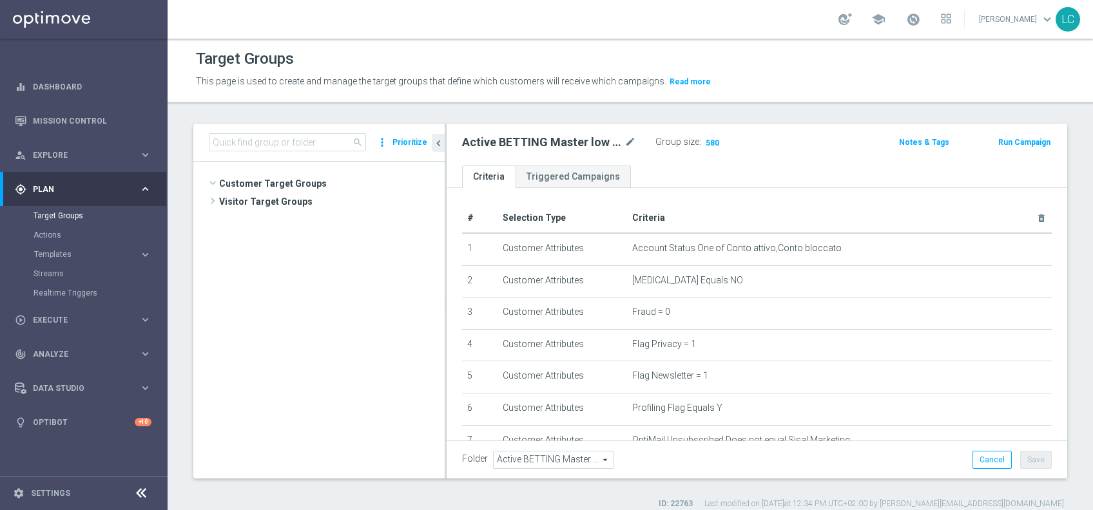
scroll to position [930, 0]
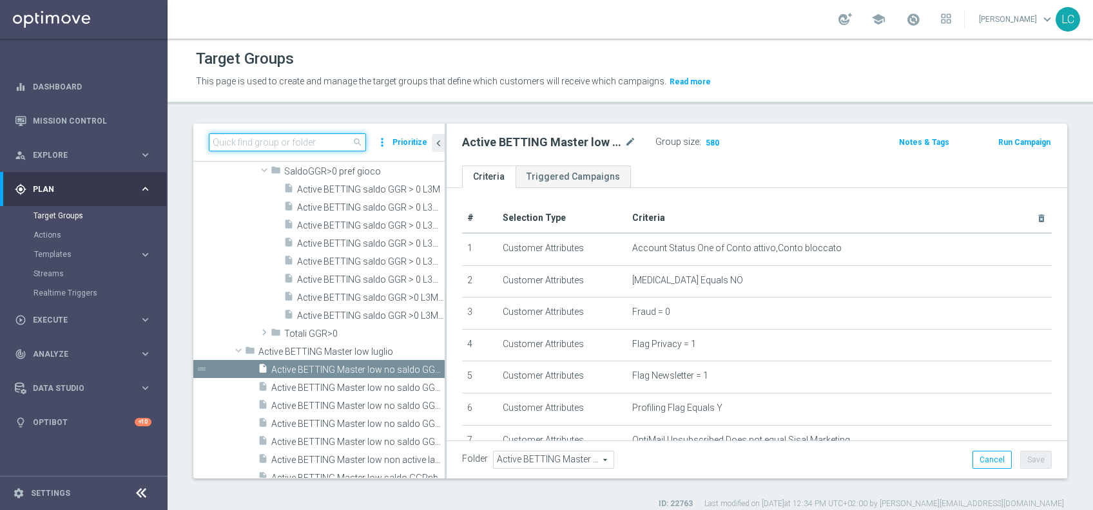
click at [335, 138] on input at bounding box center [287, 142] width 157 height 18
paste input "Active BETTING Master low no saldo GGRnb>0"
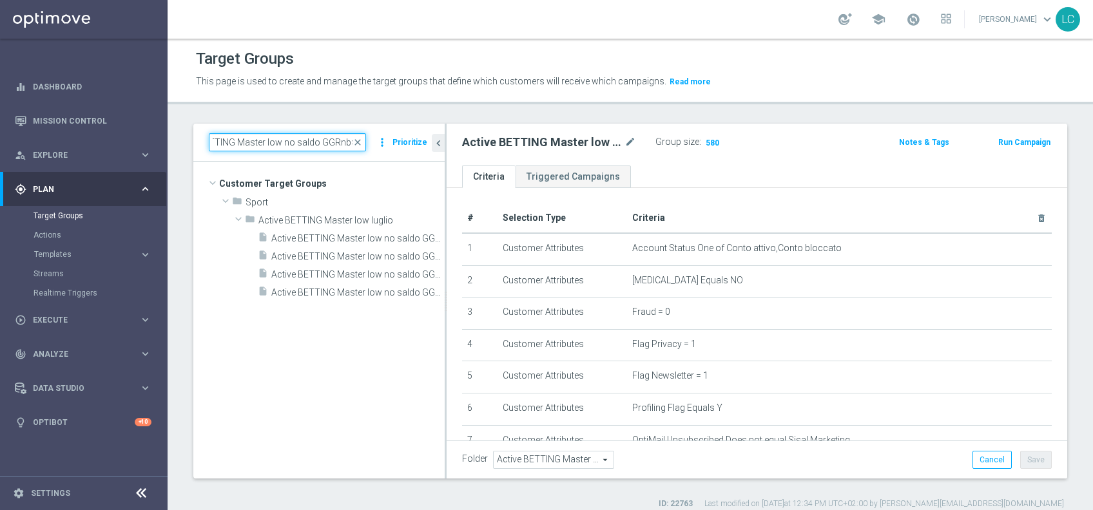
scroll to position [0, 0]
type input "Active BETTING Master low no saldo GGRnb>0"
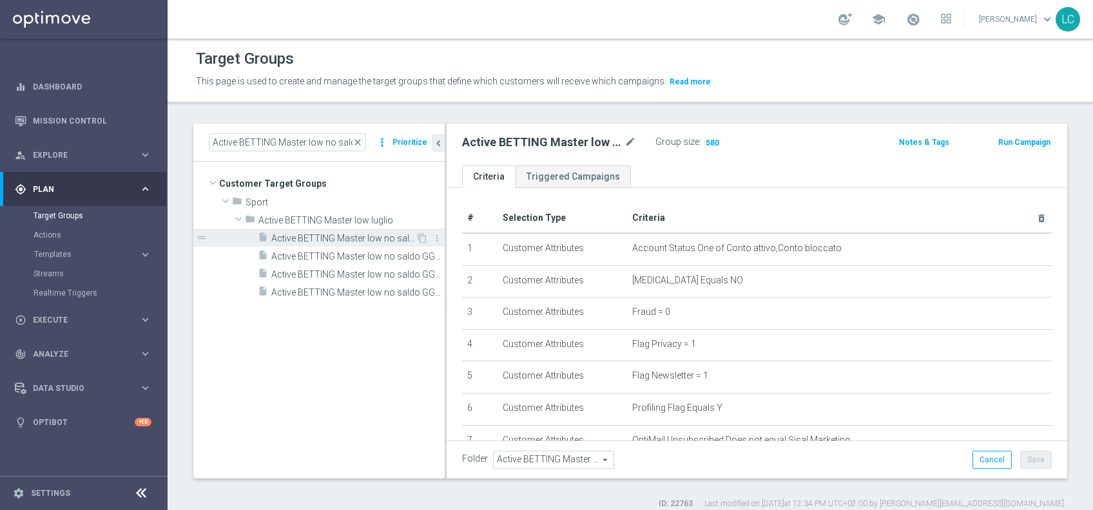
click at [359, 236] on span "Active BETTING Master low no saldo GGRnb>0" at bounding box center [343, 238] width 144 height 11
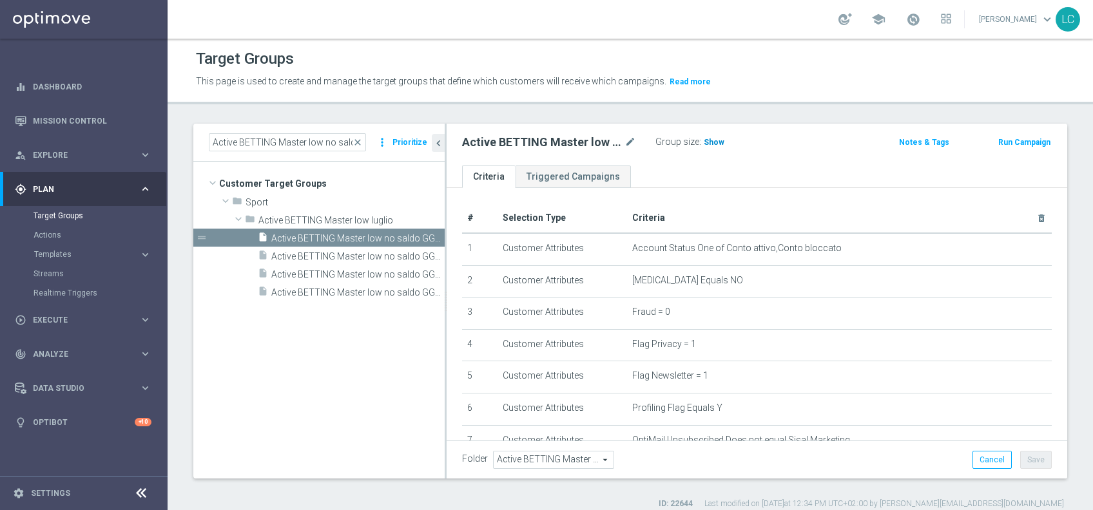
click at [711, 139] on span "Show" at bounding box center [713, 142] width 21 height 9
click at [361, 139] on span "close" at bounding box center [357, 142] width 10 height 10
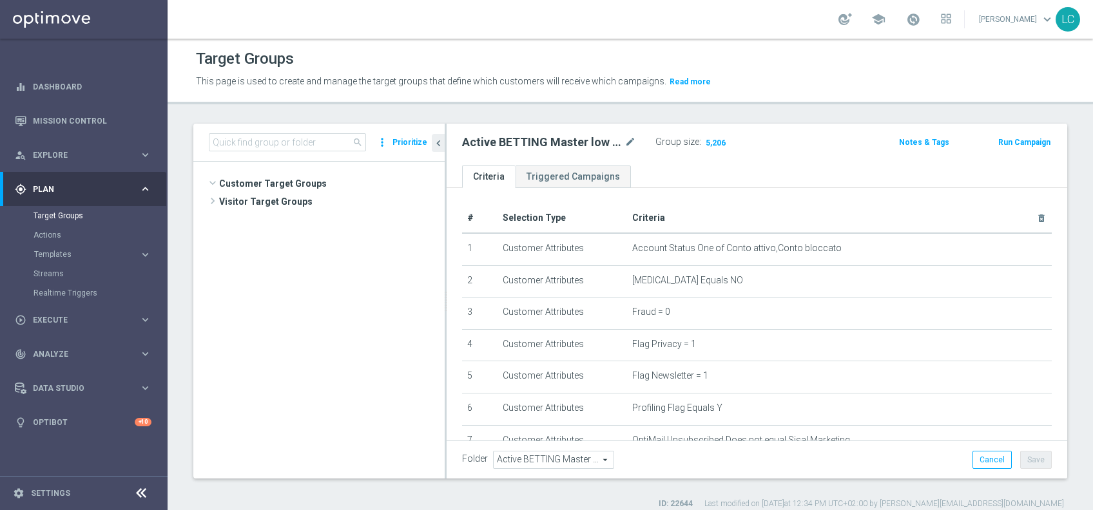
scroll to position [947, 0]
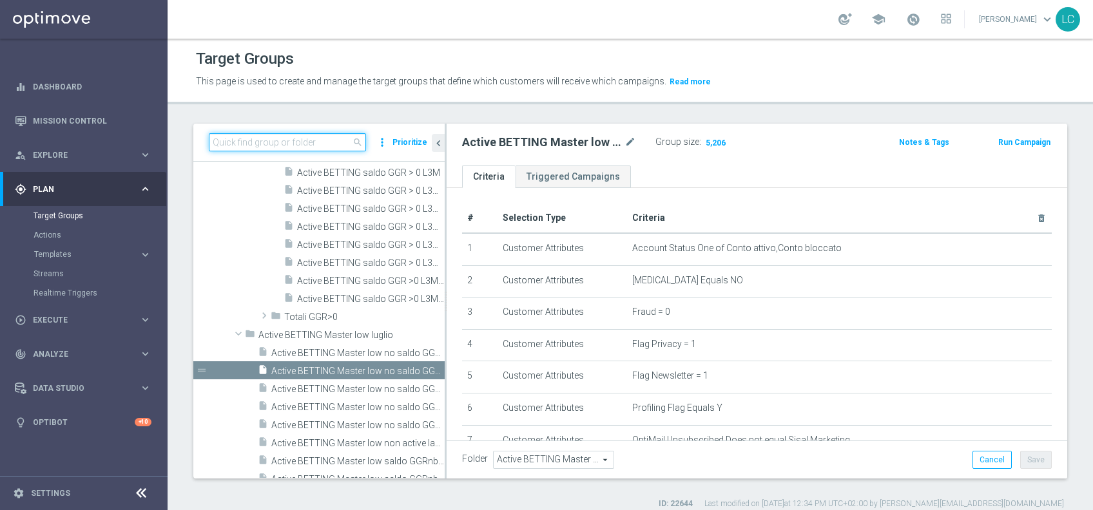
click at [325, 137] on input at bounding box center [287, 142] width 157 height 18
paste input "Active BETTING Master low saldo GGRnb>0"
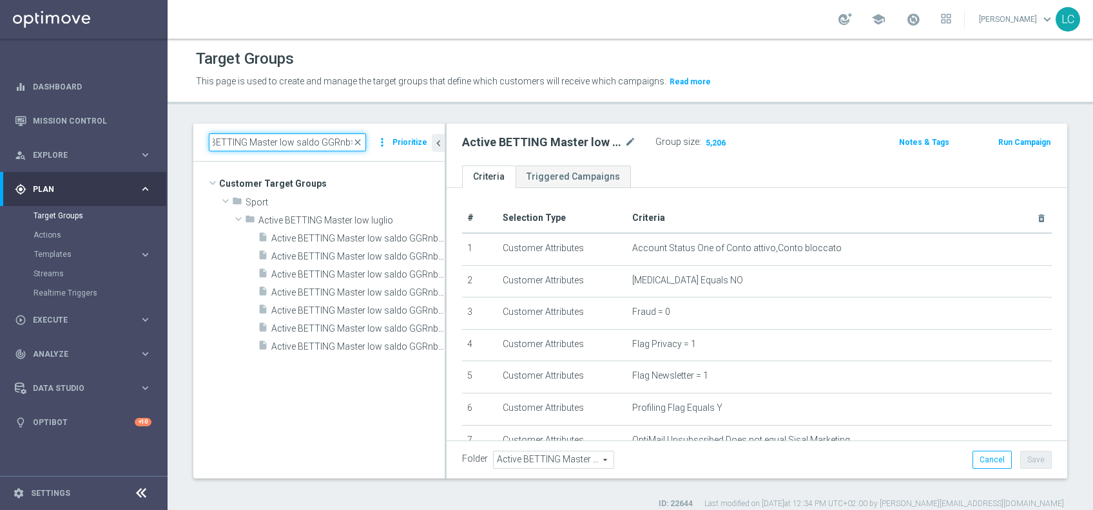
scroll to position [0, 0]
type input "Active BETTING Master low saldo GGRnb>0"
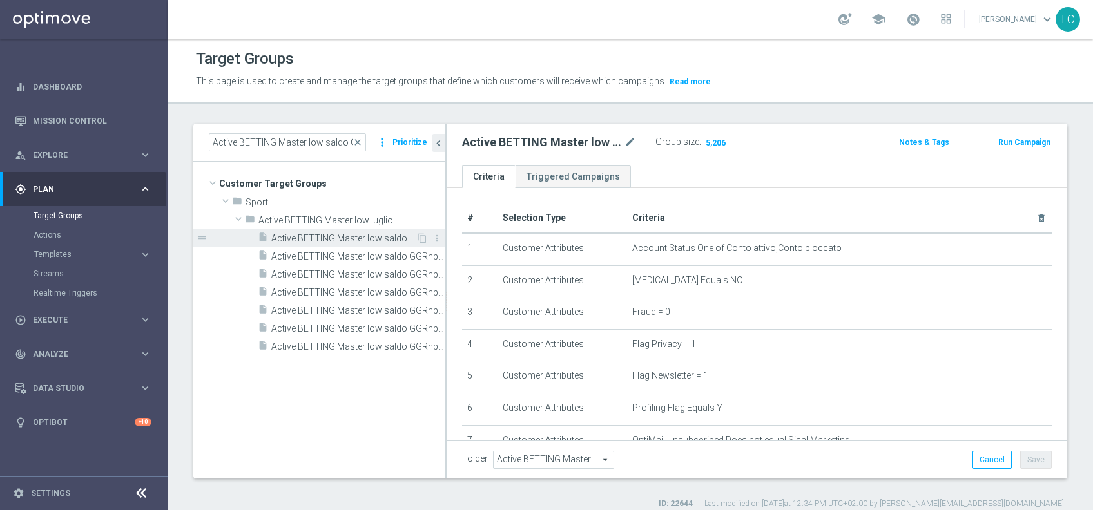
click at [342, 242] on span "Active BETTING Master low saldo GGRnb>0" at bounding box center [343, 238] width 144 height 11
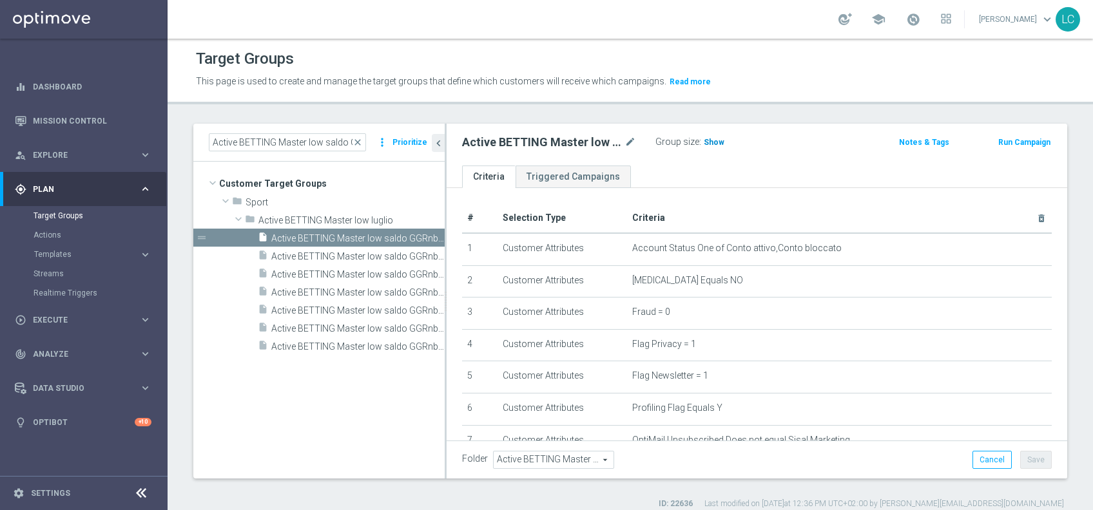
click at [715, 139] on span "Show" at bounding box center [713, 142] width 21 height 9
click at [361, 139] on span "close" at bounding box center [357, 142] width 10 height 10
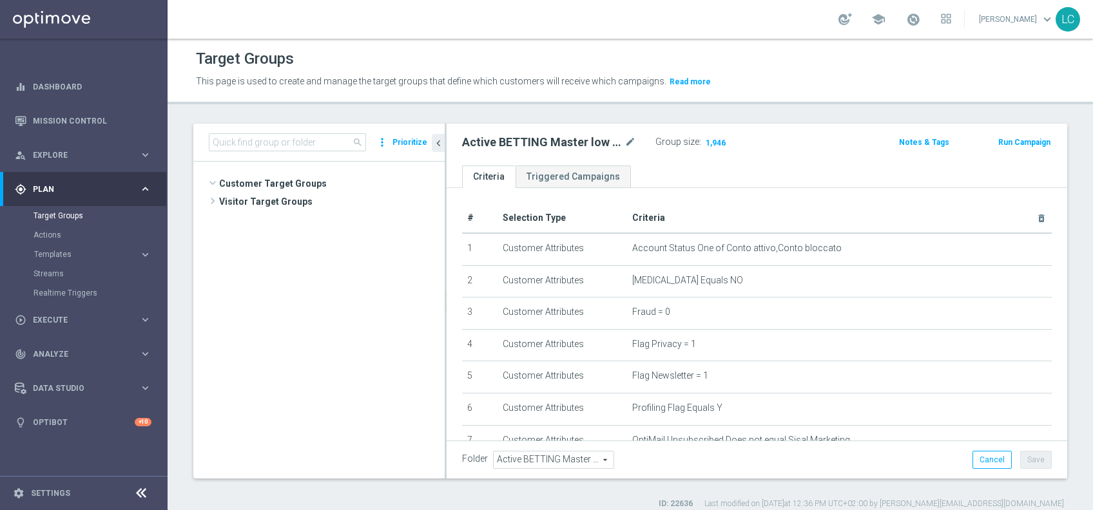
scroll to position [1047, 0]
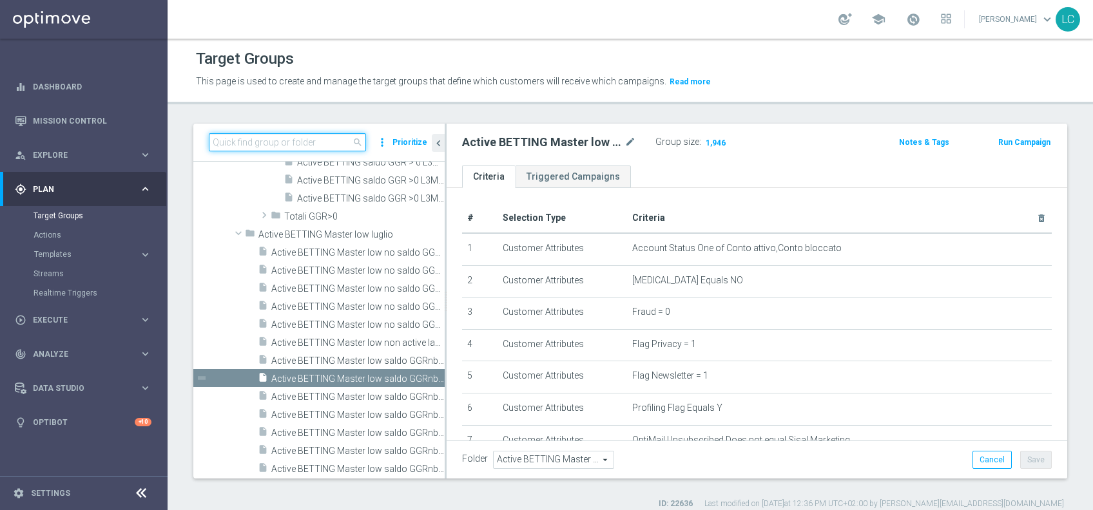
click at [353, 137] on input at bounding box center [287, 142] width 157 height 18
paste input "Active BETTING Master low saldo GGRnb<=0"
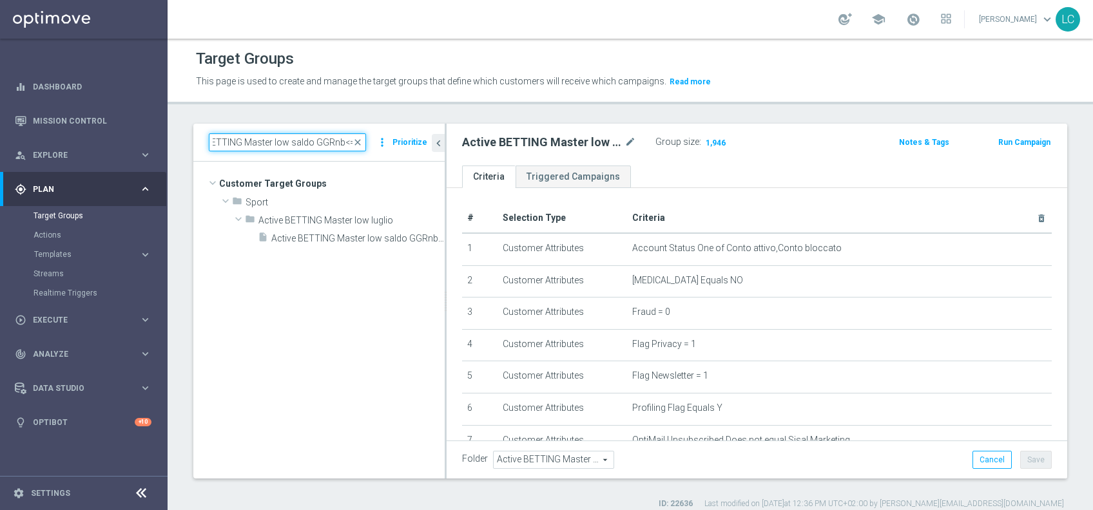
scroll to position [0, 0]
type input "Active BETTING Master low saldo GGRnb<=0"
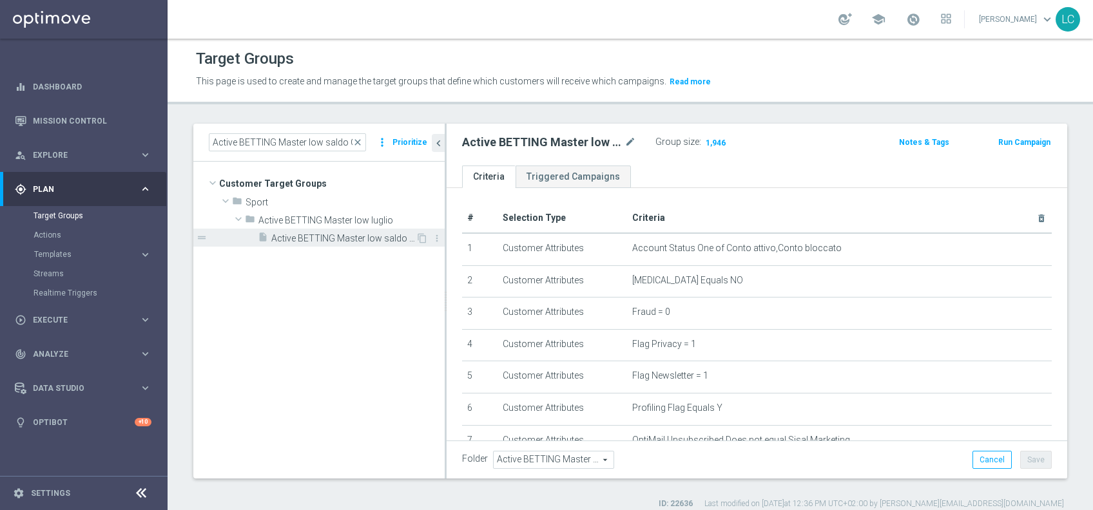
click at [334, 241] on span "Active BETTING Master low saldo GGRnb<=0" at bounding box center [343, 238] width 144 height 11
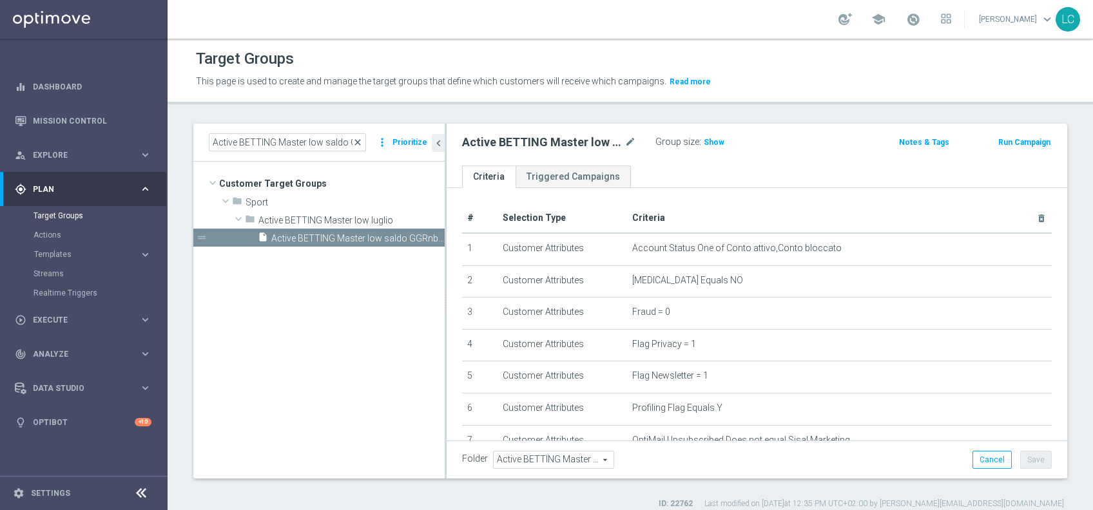
click at [359, 141] on span "close" at bounding box center [357, 142] width 10 height 10
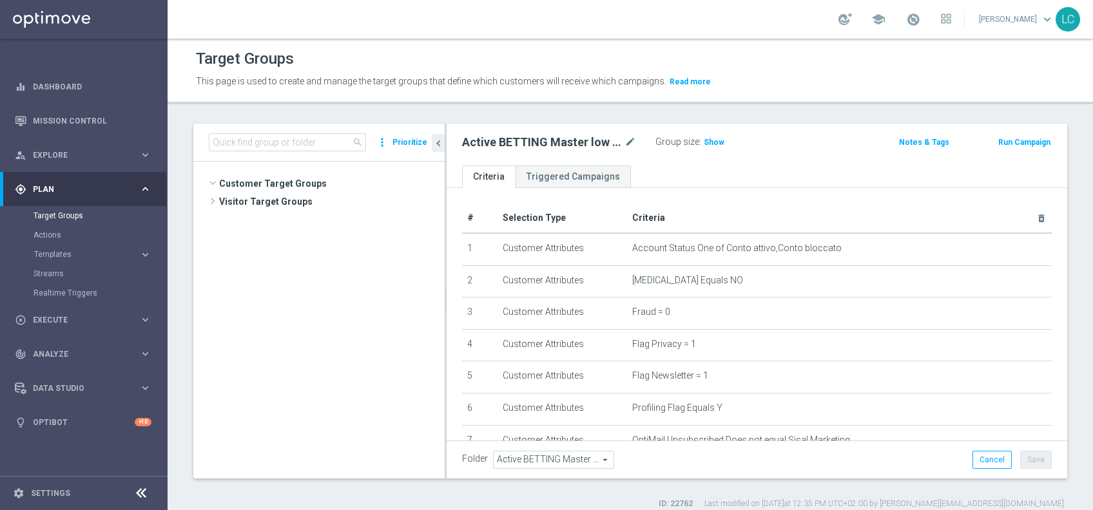
scroll to position [1031, 0]
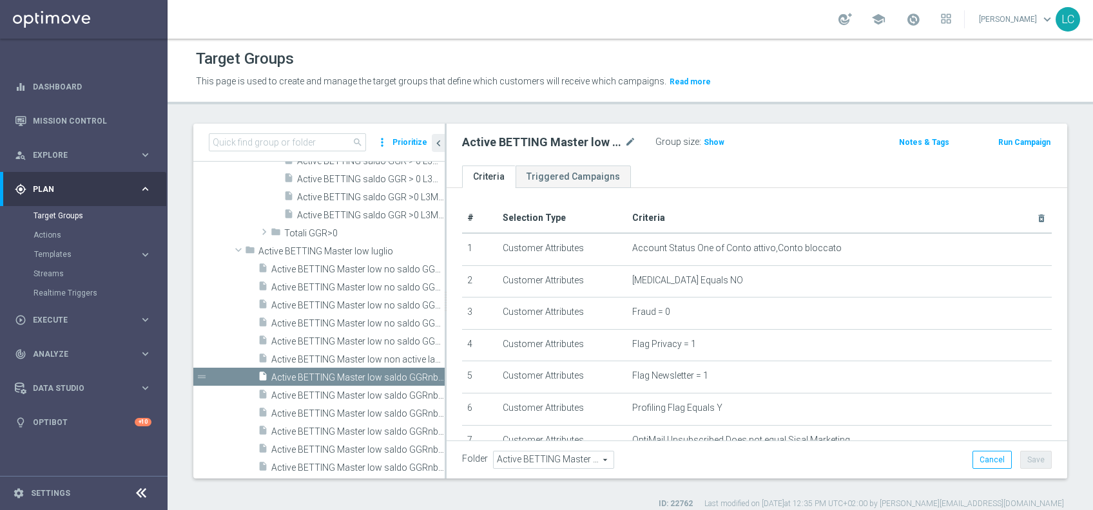
click at [359, 141] on span "search" at bounding box center [357, 142] width 10 height 10
click at [334, 144] on input at bounding box center [287, 142] width 157 height 18
paste input "Active BETTING Master low saldo GGRnb<=0"
type input "Active BETTING Master low saldo GGRnb<=0"
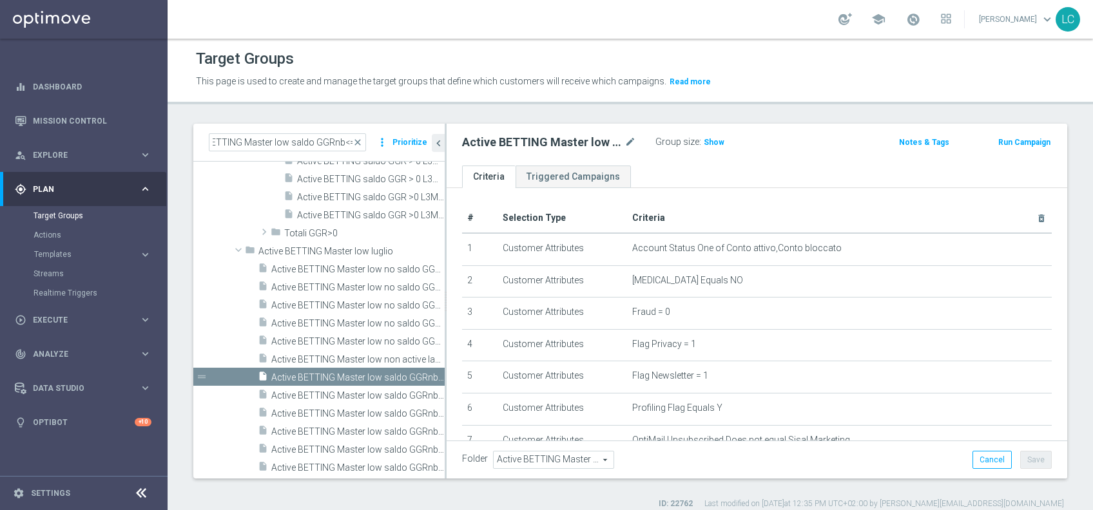
scroll to position [0, 0]
click at [364, 110] on div "Target Groups This page is used to create and manage the target groups that def…" at bounding box center [629, 275] width 925 height 472
click at [344, 271] on span "Active BETTING Master low no saldo GGRnb<=0" at bounding box center [343, 269] width 144 height 11
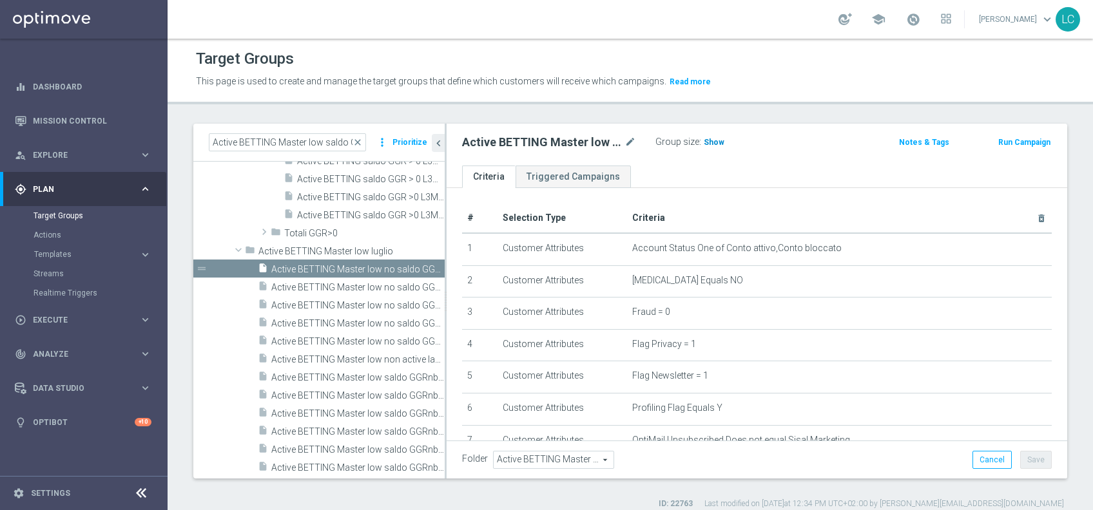
click at [703, 140] on span "Show" at bounding box center [713, 142] width 21 height 9
